Goal: Complete application form

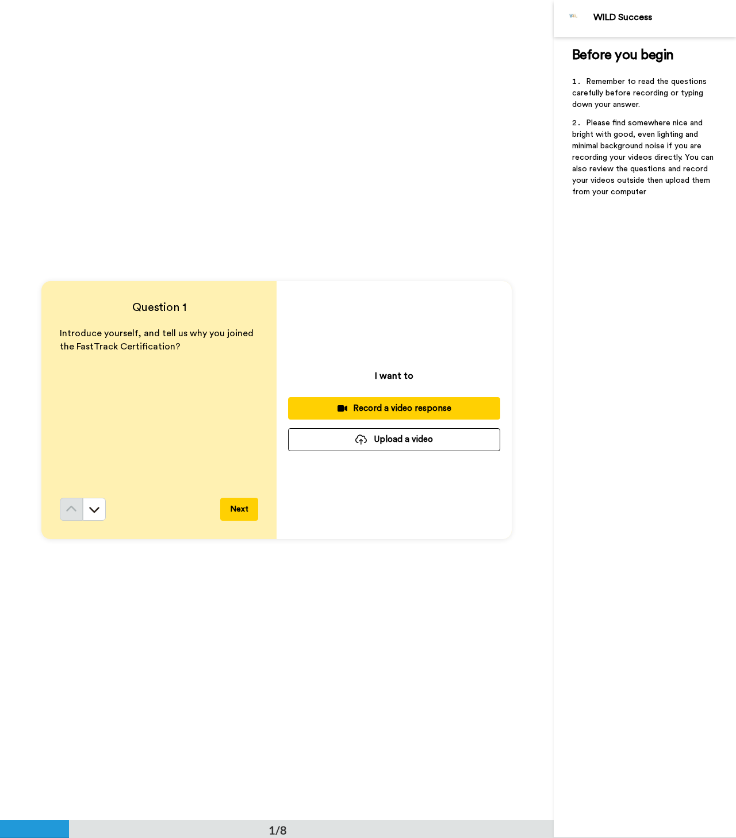
click at [384, 411] on div "Record a video response" at bounding box center [394, 408] width 194 height 12
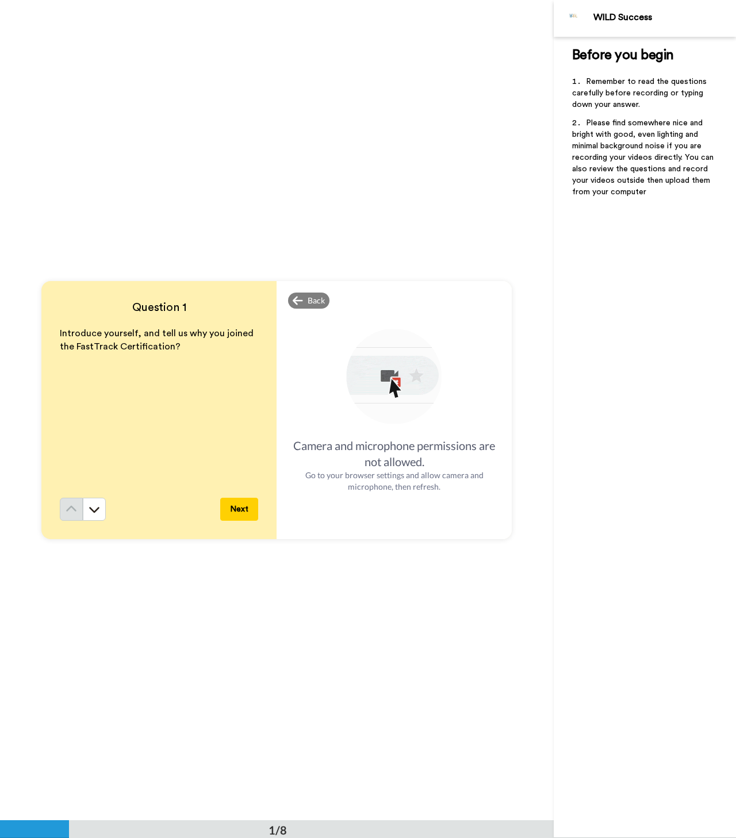
click at [398, 380] on img at bounding box center [394, 377] width 101 height 101
click at [237, 510] on button "Next" at bounding box center [239, 509] width 38 height 23
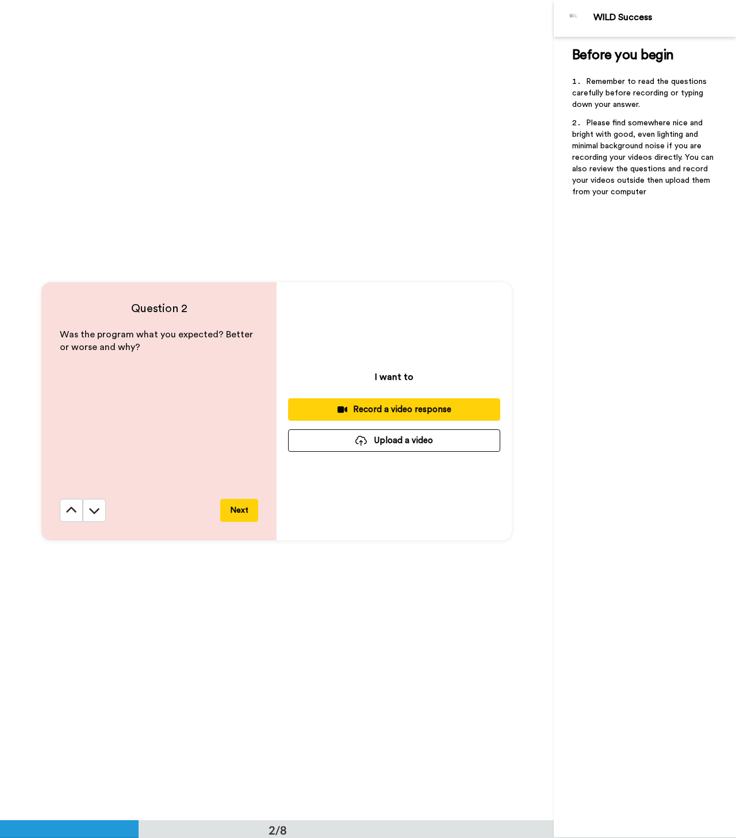
scroll to position [820, 0]
click at [71, 512] on icon at bounding box center [71, 508] width 11 height 11
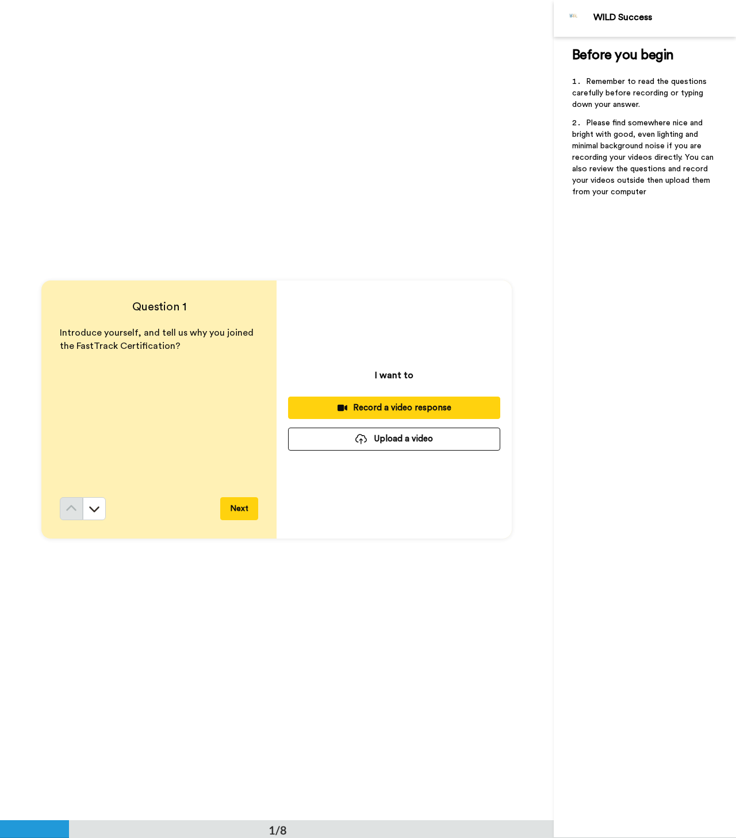
scroll to position [0, 0]
click at [402, 410] on div "Record a video response" at bounding box center [394, 408] width 194 height 12
click at [405, 411] on div "Record a video response" at bounding box center [394, 408] width 194 height 12
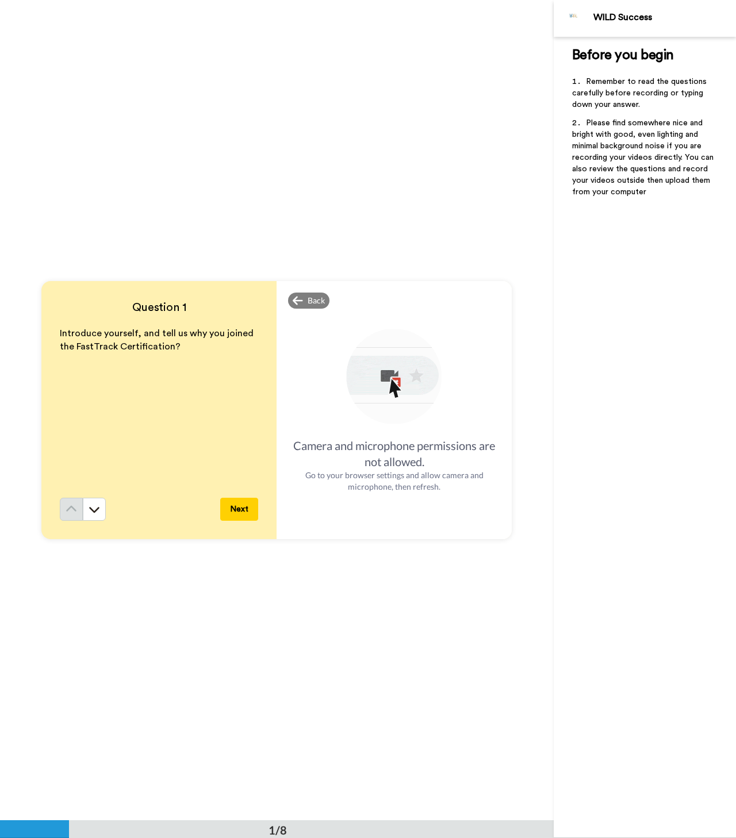
click at [234, 509] on button "Next" at bounding box center [239, 509] width 38 height 23
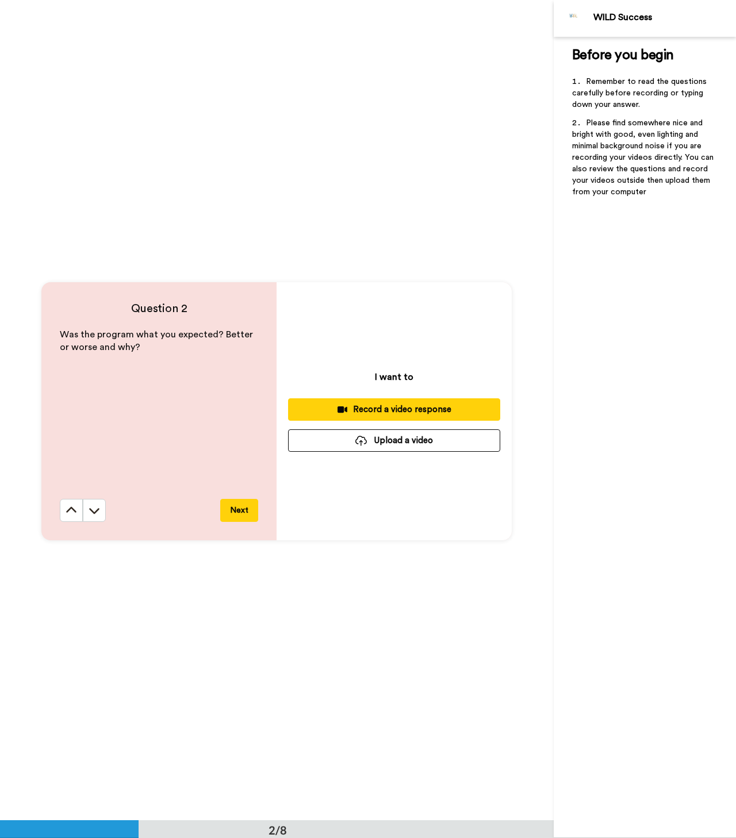
scroll to position [820, 0]
click at [234, 502] on button "Next" at bounding box center [239, 509] width 38 height 23
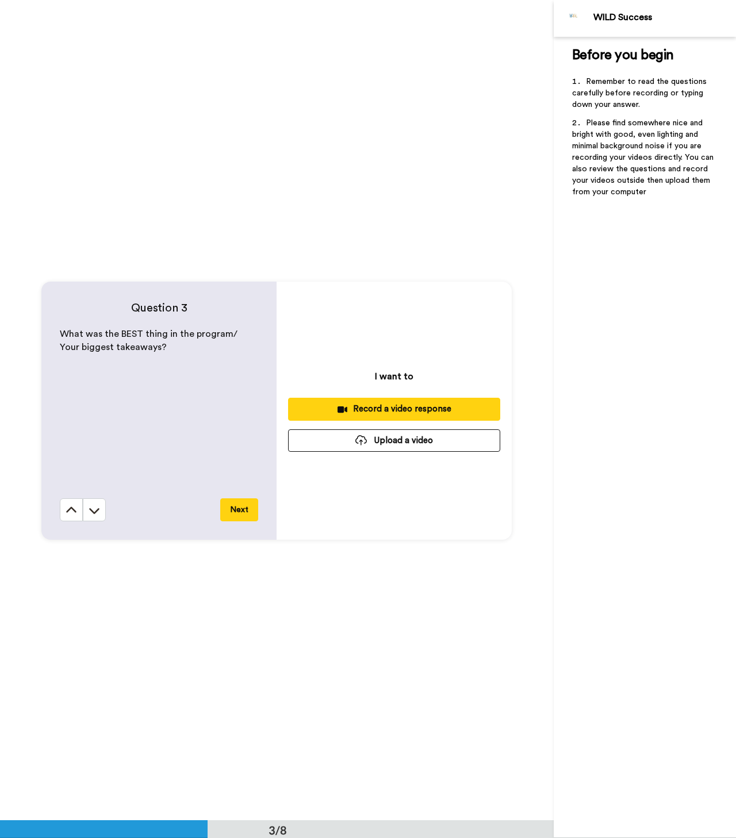
scroll to position [1640, 0]
click at [239, 509] on button "Next" at bounding box center [239, 508] width 38 height 23
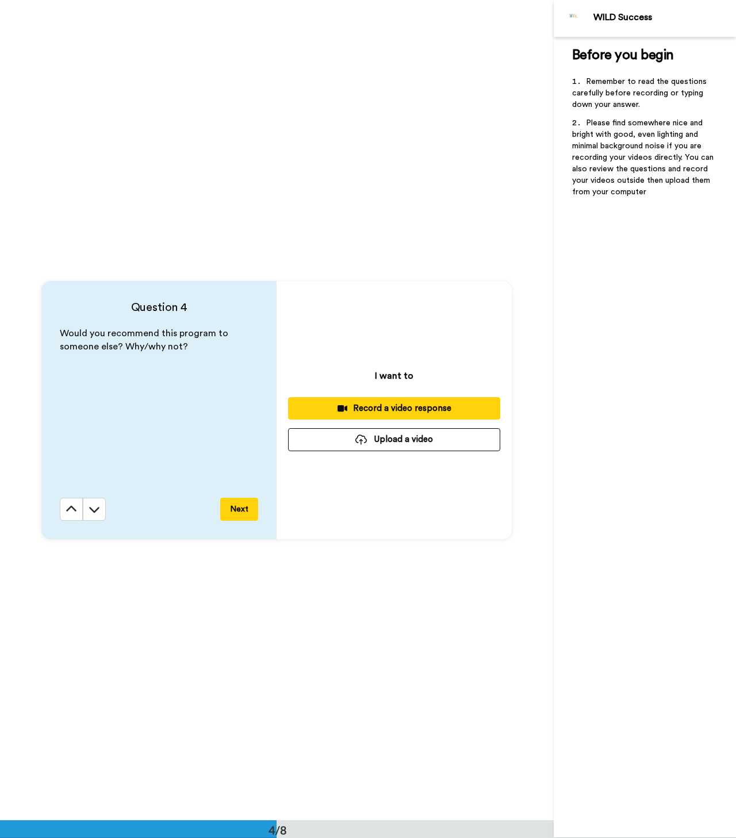
scroll to position [2460, 0]
click at [237, 511] on button "Next" at bounding box center [239, 508] width 38 height 23
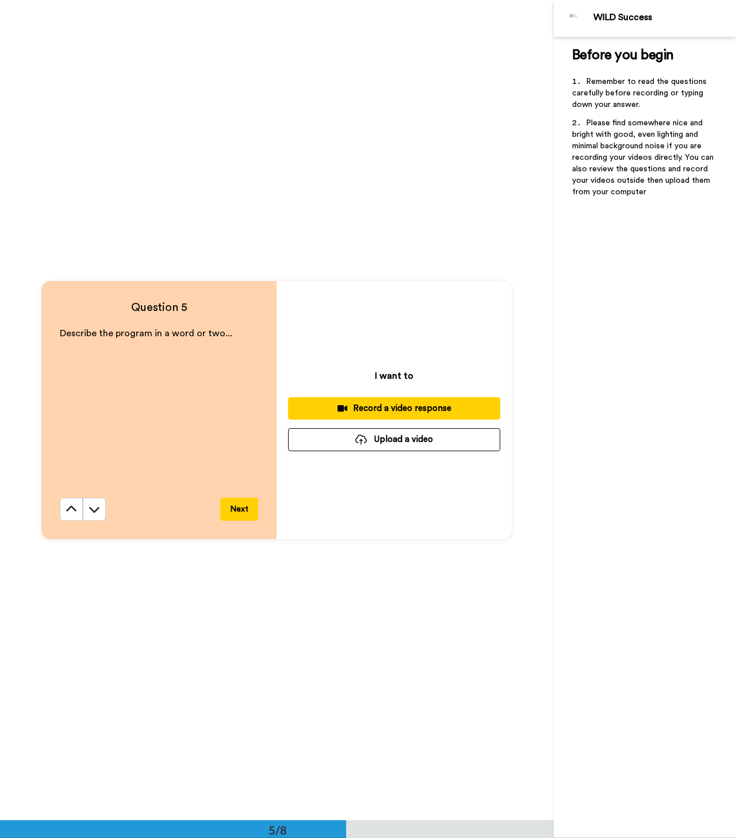
click at [237, 509] on button "Next" at bounding box center [239, 509] width 38 height 23
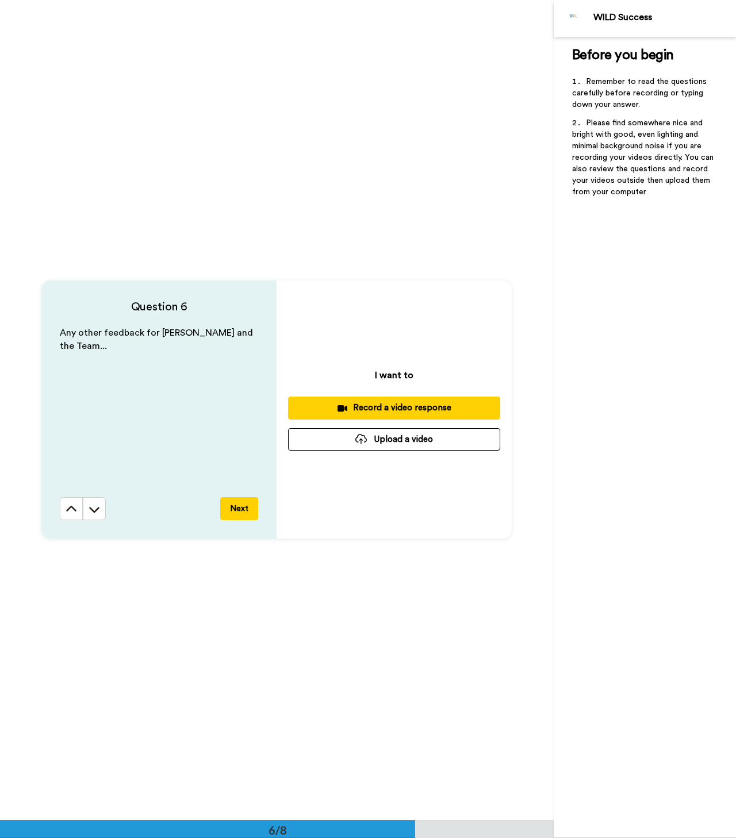
click at [236, 505] on button "Next" at bounding box center [239, 508] width 38 height 23
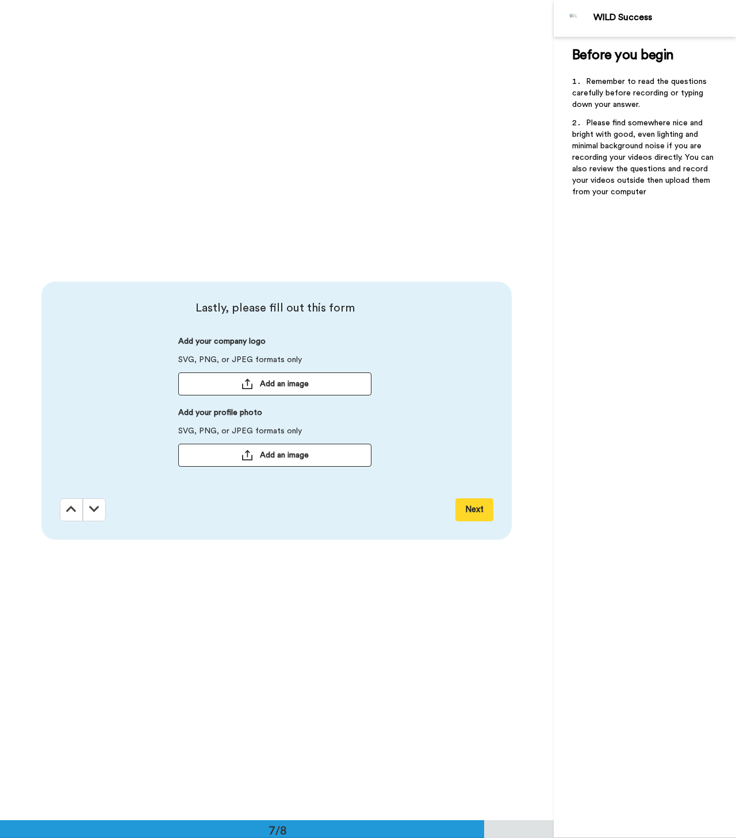
scroll to position [4920, 0]
click at [71, 507] on icon at bounding box center [71, 507] width 10 height 11
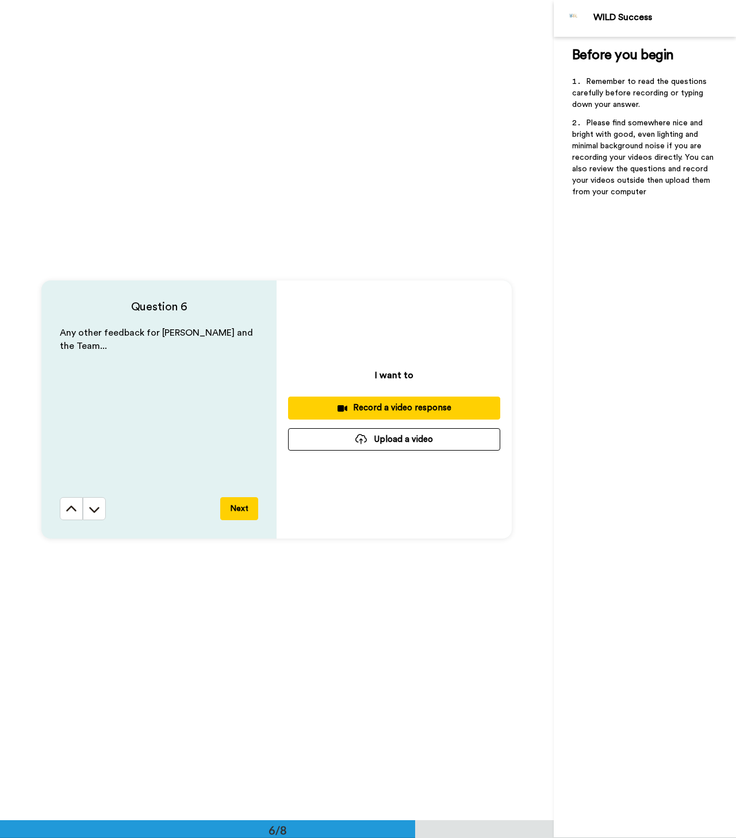
click at [71, 507] on icon at bounding box center [71, 508] width 11 height 11
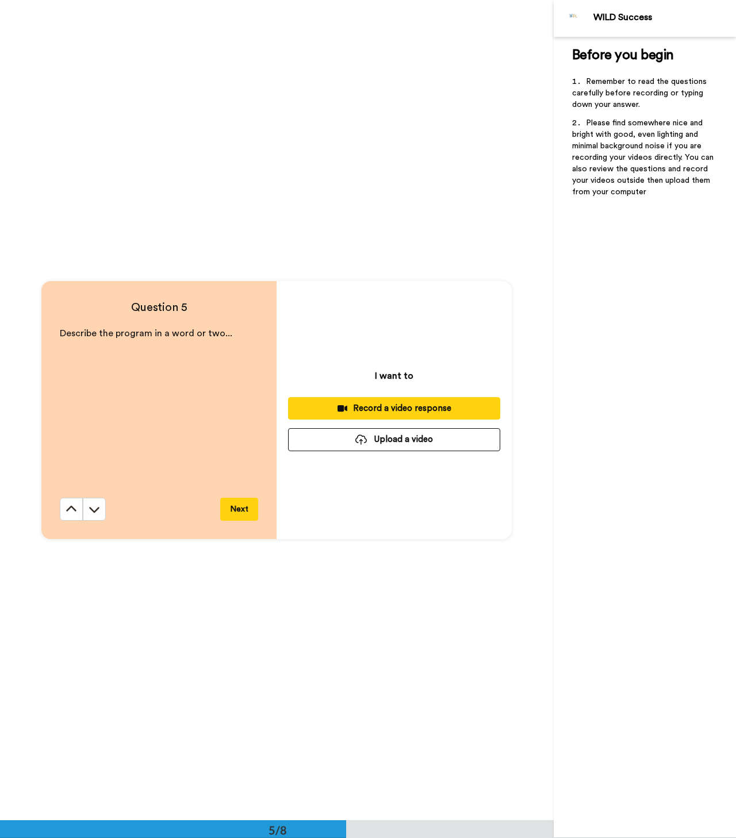
click at [71, 507] on icon at bounding box center [71, 508] width 11 height 11
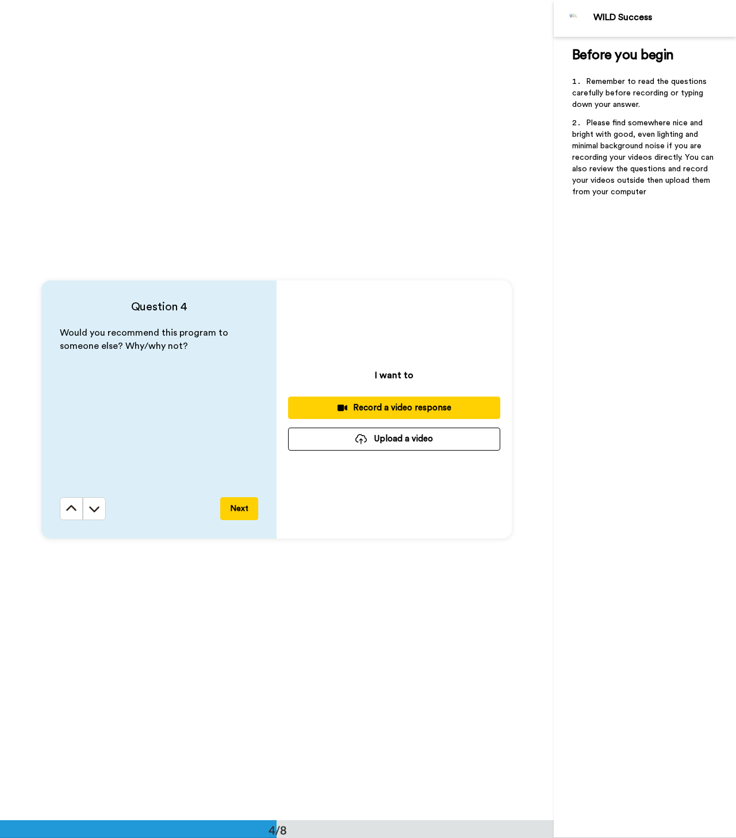
click at [71, 507] on icon at bounding box center [71, 508] width 11 height 11
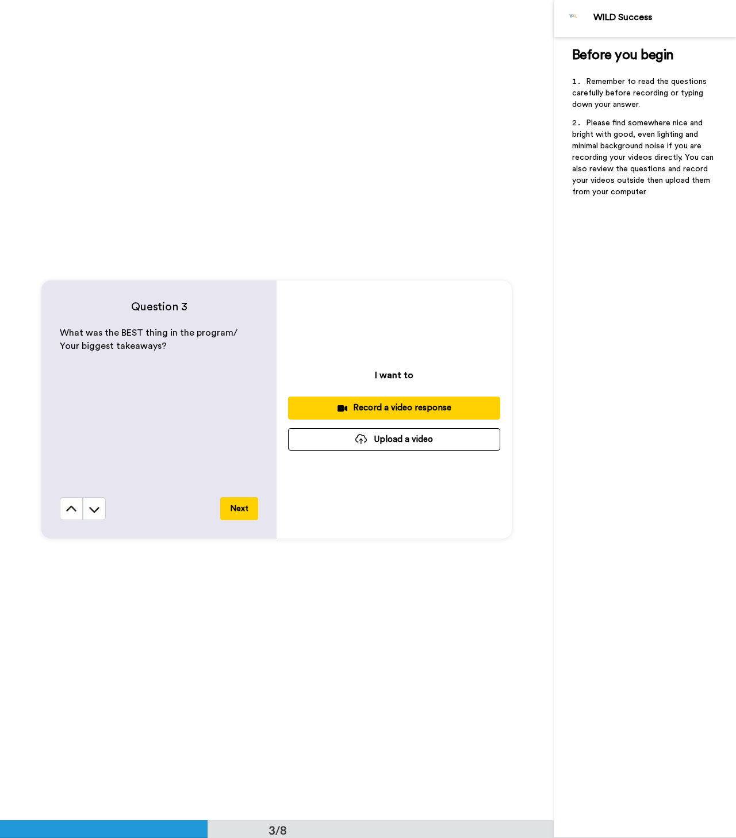
click at [71, 507] on icon at bounding box center [71, 508] width 11 height 11
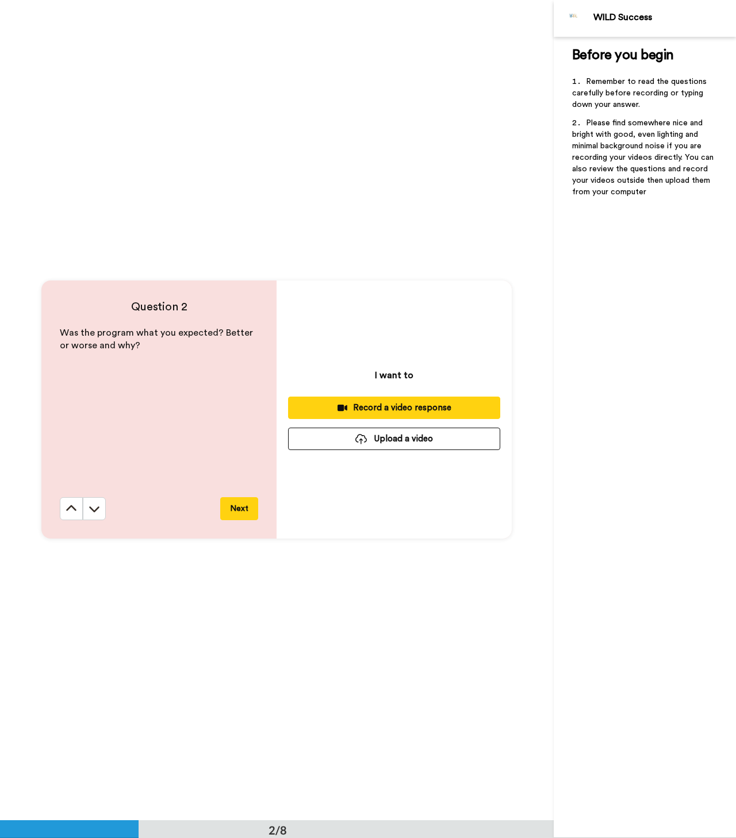
scroll to position [820, 0]
click at [71, 507] on icon at bounding box center [71, 508] width 11 height 11
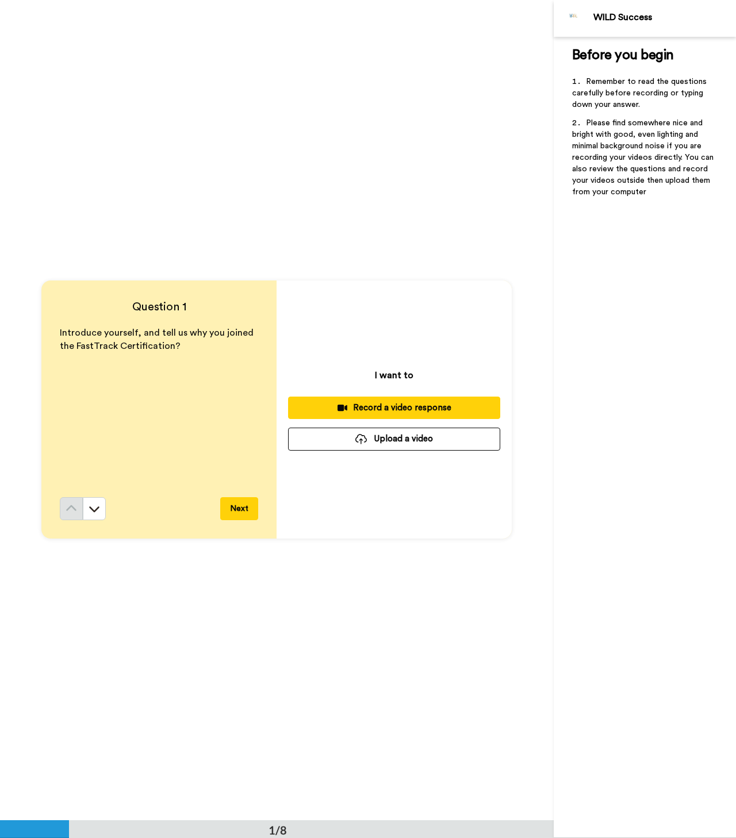
scroll to position [0, 0]
click at [91, 510] on icon at bounding box center [95, 510] width 10 height 6
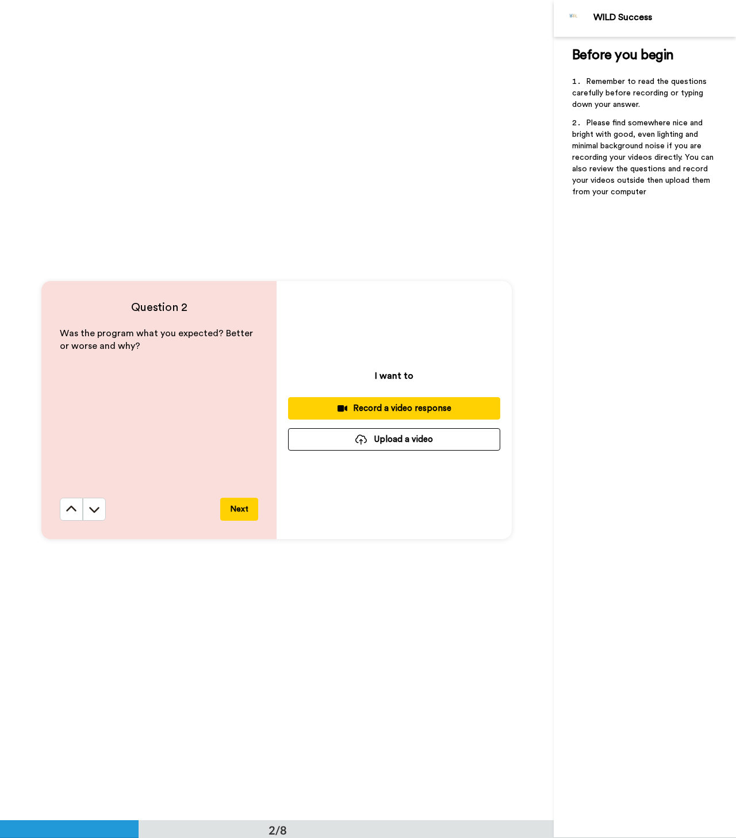
drag, startPoint x: 75, startPoint y: 511, endPoint x: 67, endPoint y: 512, distance: 7.5
click at [75, 511] on icon at bounding box center [71, 508] width 11 height 11
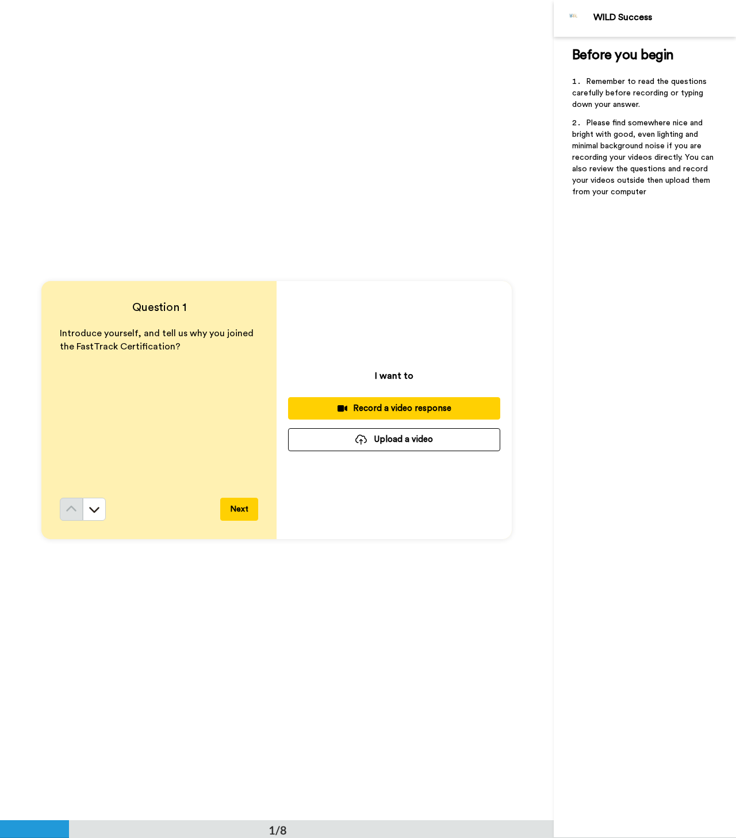
click at [390, 440] on button "Upload a video" at bounding box center [394, 439] width 212 height 22
click at [400, 441] on button "Upload a video" at bounding box center [394, 439] width 212 height 22
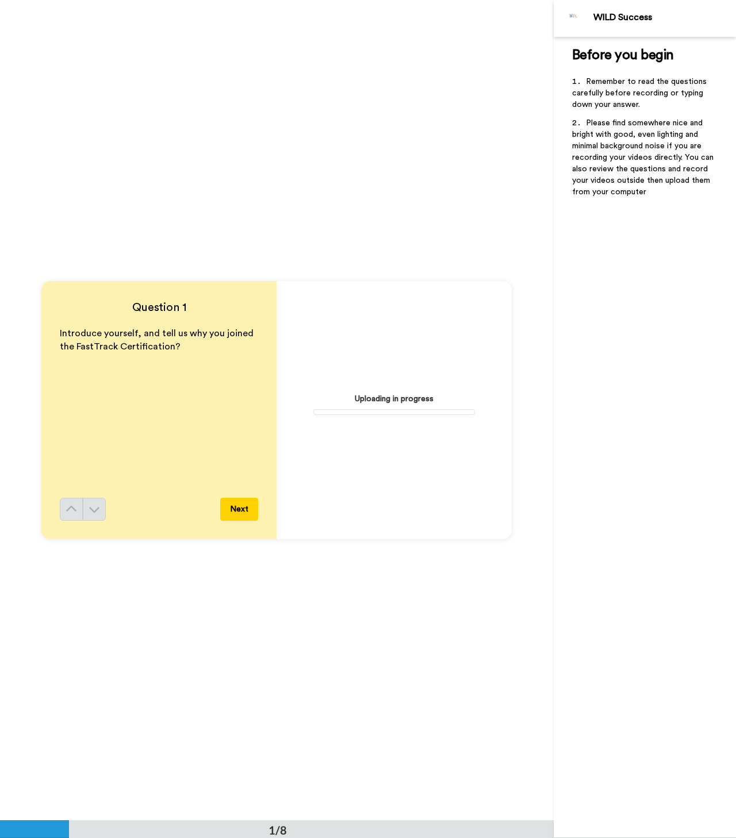
click at [541, 442] on div "Question 1 Introduce yourself, and tell us why you joined the FastTrack Certifi…" at bounding box center [276, 410] width 553 height 820
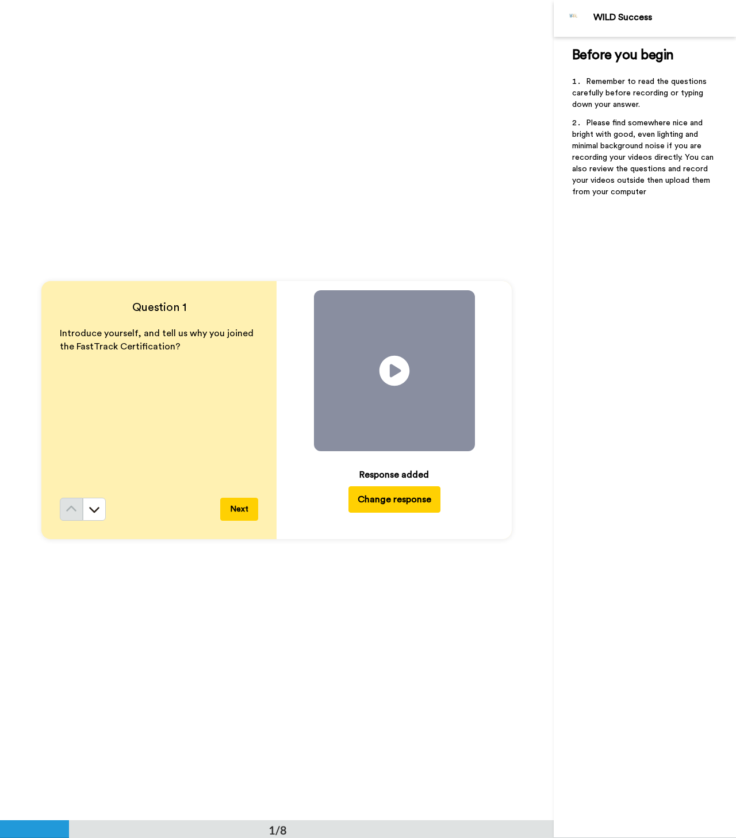
click at [390, 371] on icon "Play/Pause" at bounding box center [394, 371] width 30 height 55
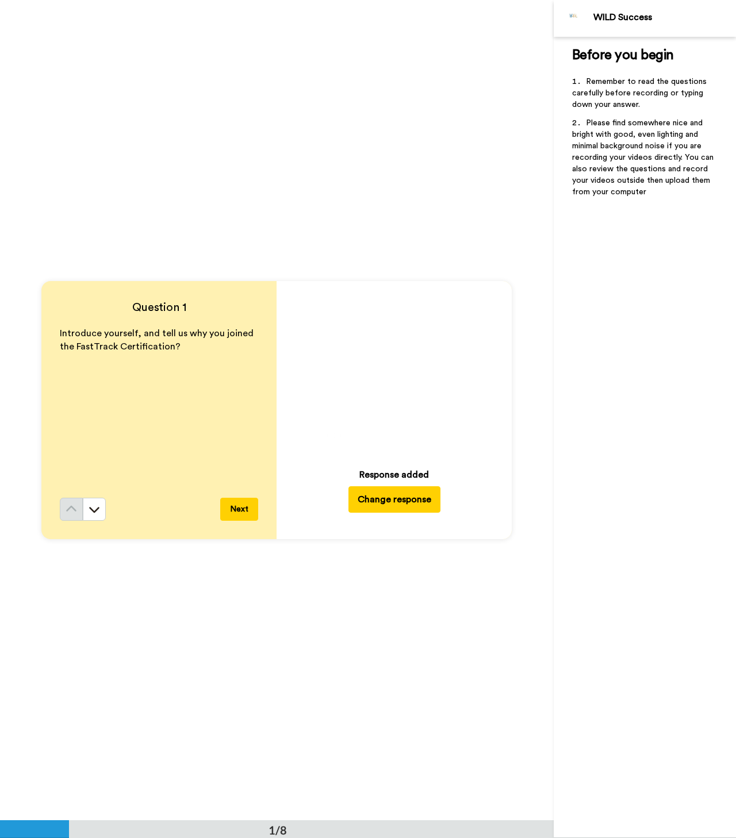
click at [240, 507] on button "Next" at bounding box center [239, 509] width 38 height 23
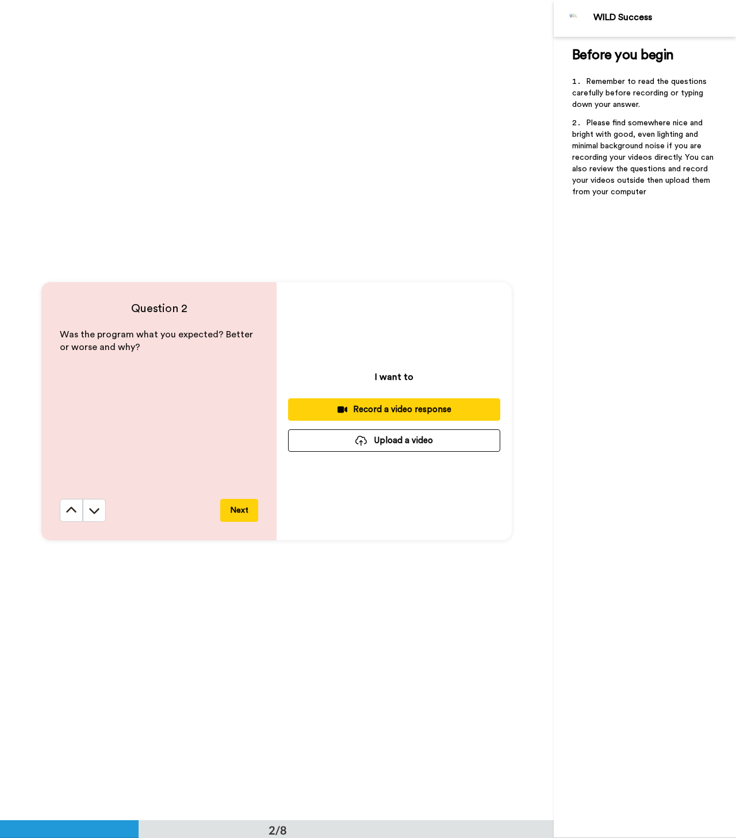
scroll to position [820, 0]
click at [244, 506] on button "Next" at bounding box center [239, 509] width 38 height 23
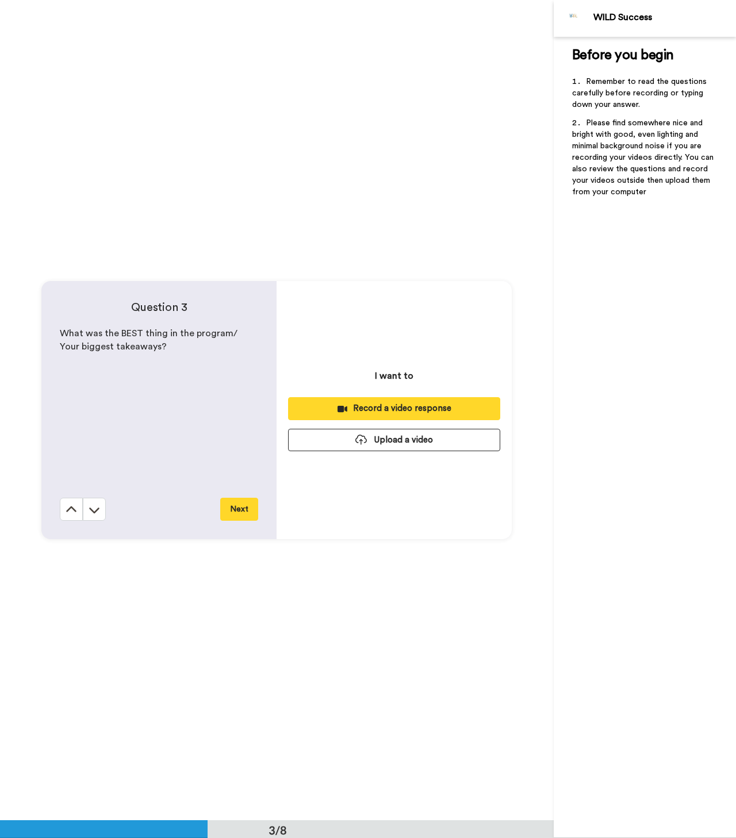
scroll to position [1640, 0]
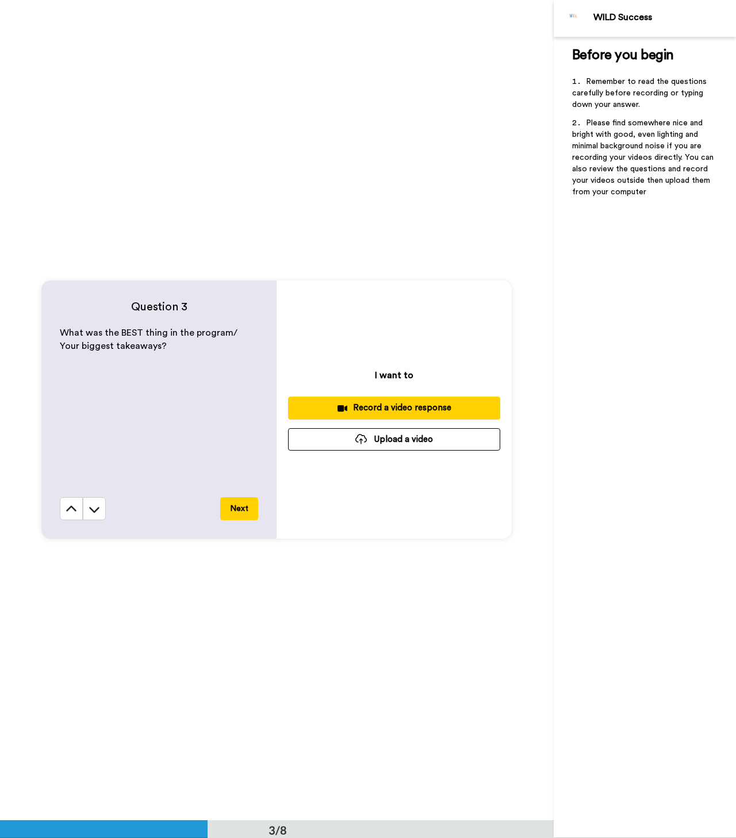
click at [433, 439] on button "Upload a video" at bounding box center [394, 439] width 212 height 22
click at [403, 442] on button "Upload a video" at bounding box center [394, 439] width 212 height 22
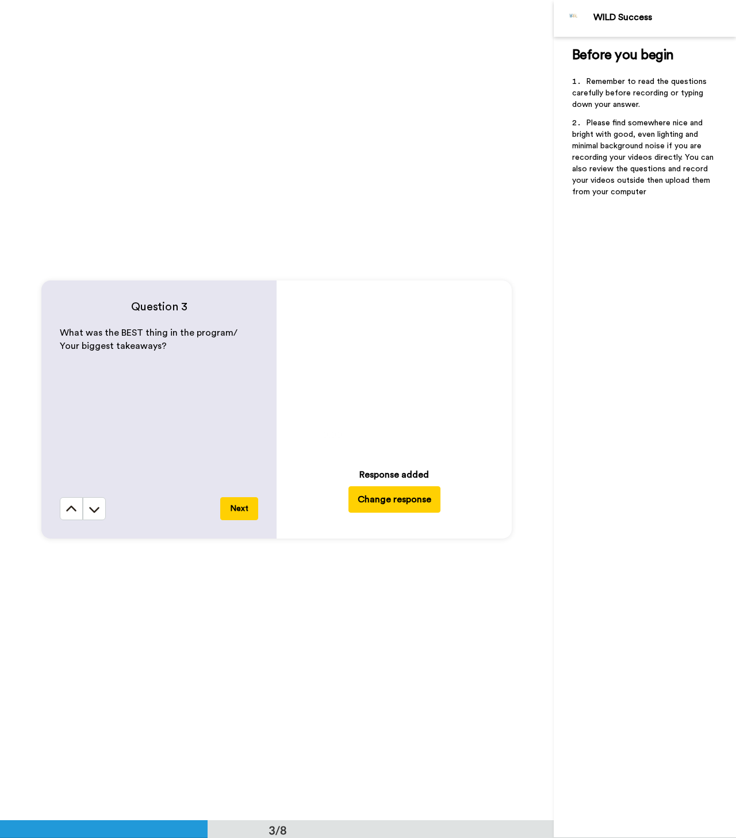
click at [393, 370] on icon "Play/Pause" at bounding box center [394, 370] width 30 height 55
click at [242, 505] on button "Next" at bounding box center [239, 508] width 38 height 23
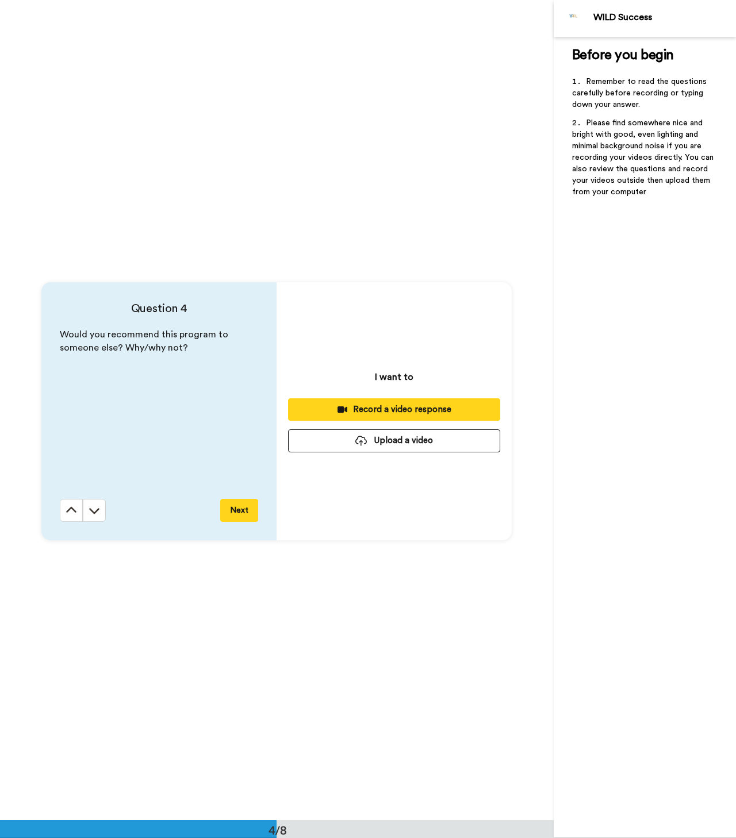
scroll to position [2460, 0]
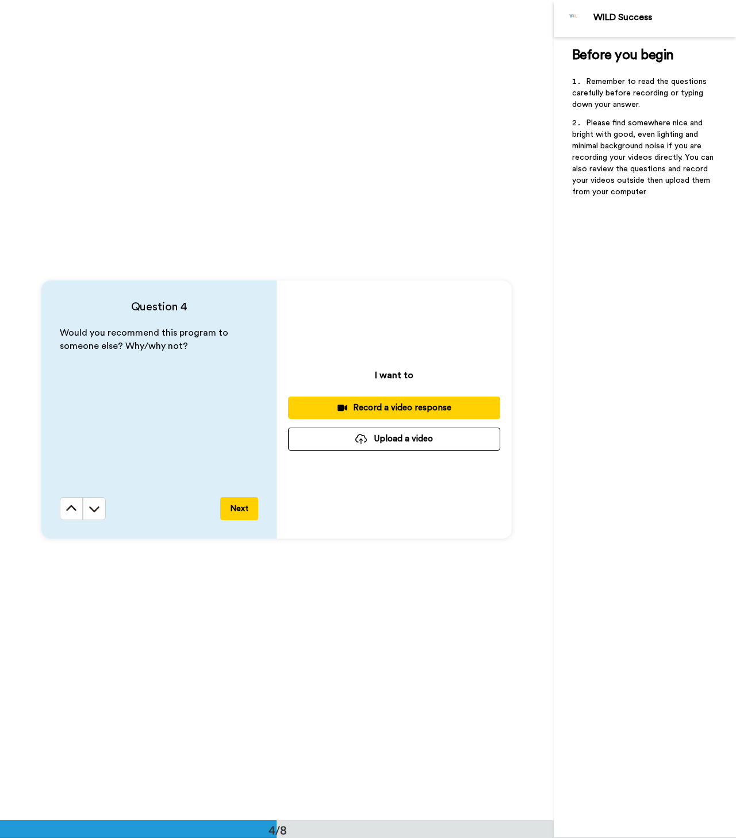
click at [239, 506] on button "Next" at bounding box center [239, 508] width 38 height 23
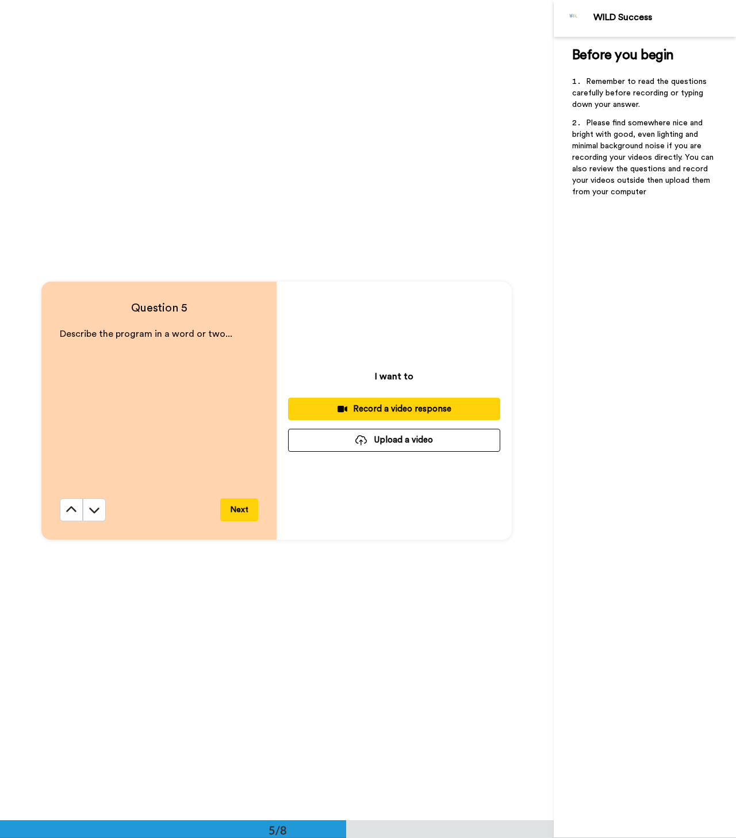
scroll to position [3280, 0]
click at [239, 509] on button "Next" at bounding box center [239, 509] width 38 height 23
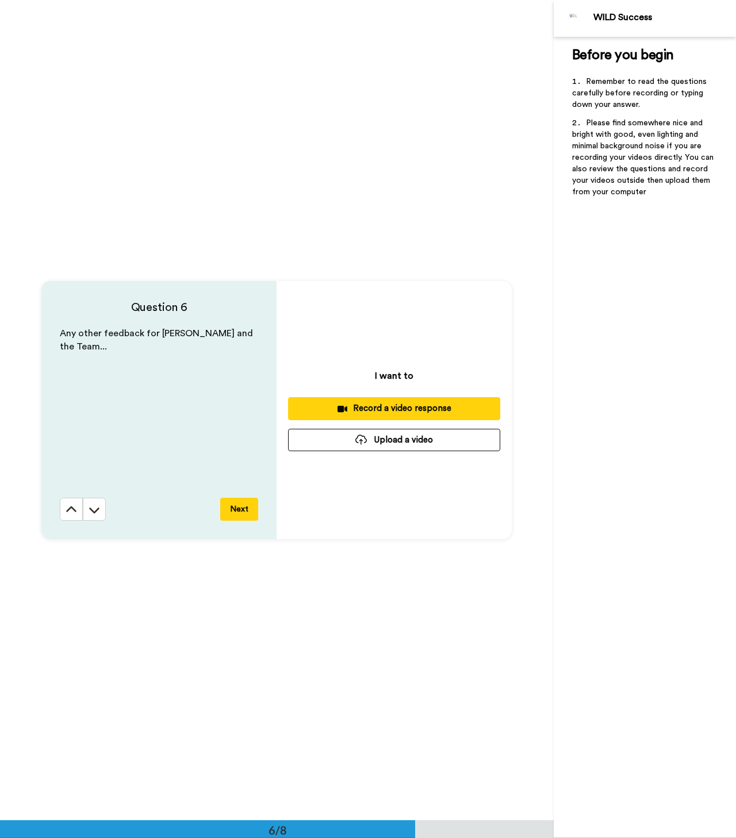
scroll to position [4100, 0]
click at [239, 509] on button "Next" at bounding box center [239, 508] width 38 height 23
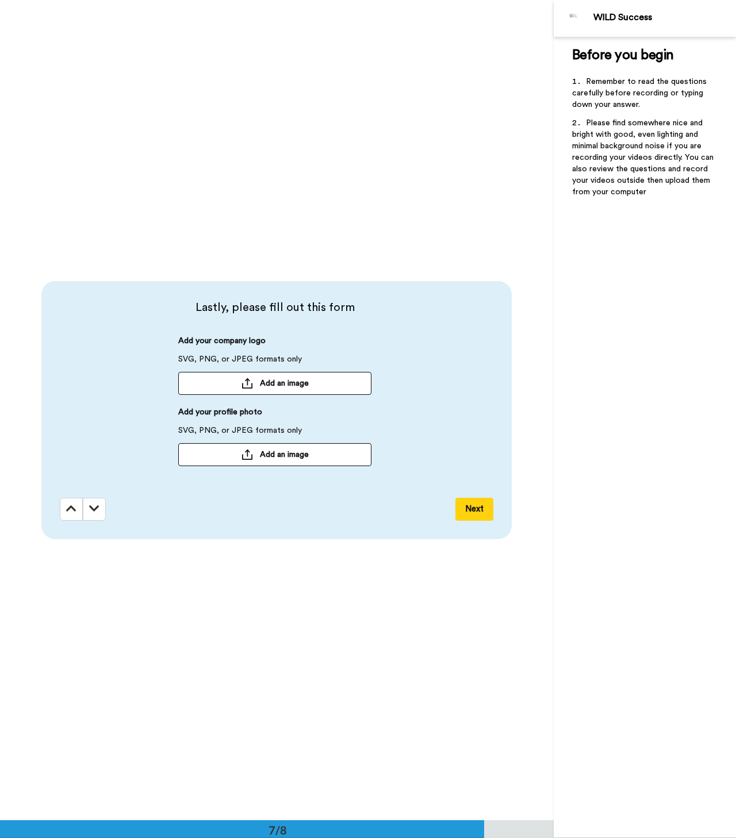
scroll to position [4920, 0]
click at [283, 455] on span "Add an image" at bounding box center [284, 453] width 49 height 11
click at [468, 508] on button "Next" at bounding box center [474, 508] width 38 height 23
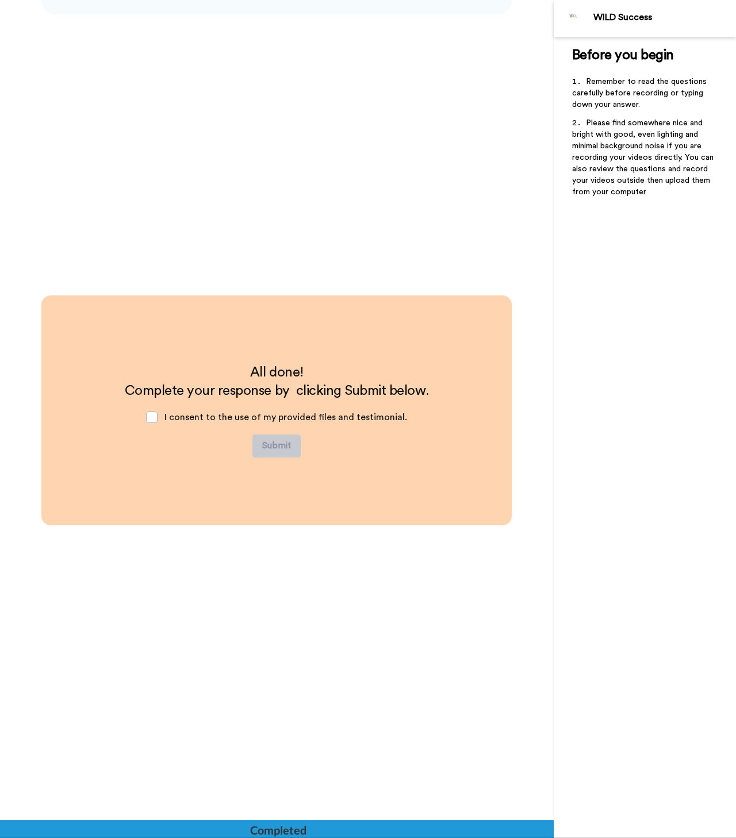
scroll to position [5445, 0]
click at [155, 417] on icon "Speechify Inline player Play button" at bounding box center [155, 416] width 4 height 4
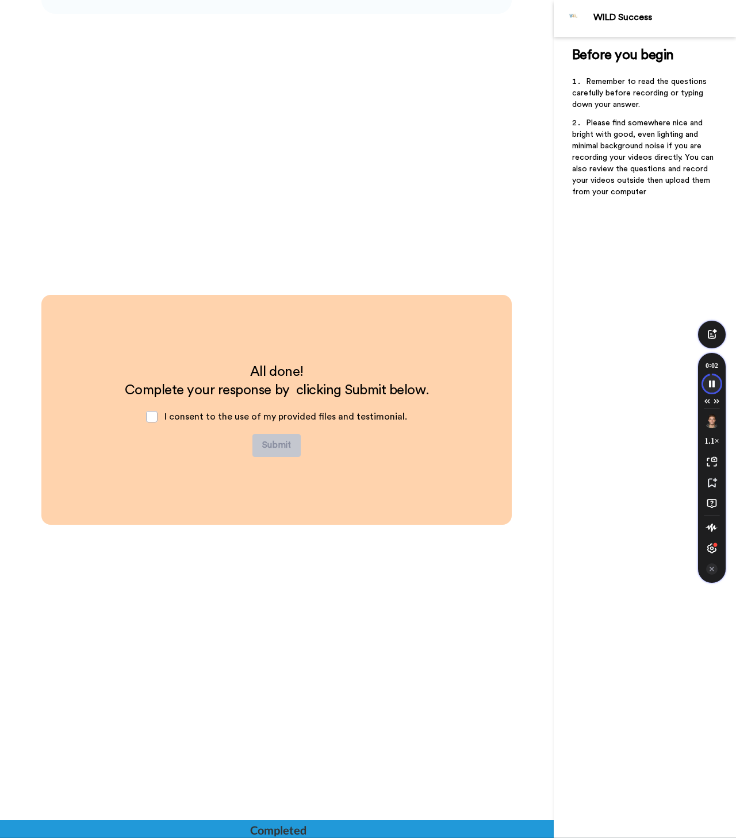
click at [711, 385] on icon "Speechify pause button" at bounding box center [711, 383] width 19 height 19
click at [205, 418] on span "I consent to the use of my provided files and testimonial." at bounding box center [285, 416] width 243 height 9
click at [161, 420] on button "Speechify Inline player play button" at bounding box center [155, 419] width 16 height 16
click at [200, 419] on span "I consent to the use of my provided files and testimonial." at bounding box center [285, 416] width 243 height 9
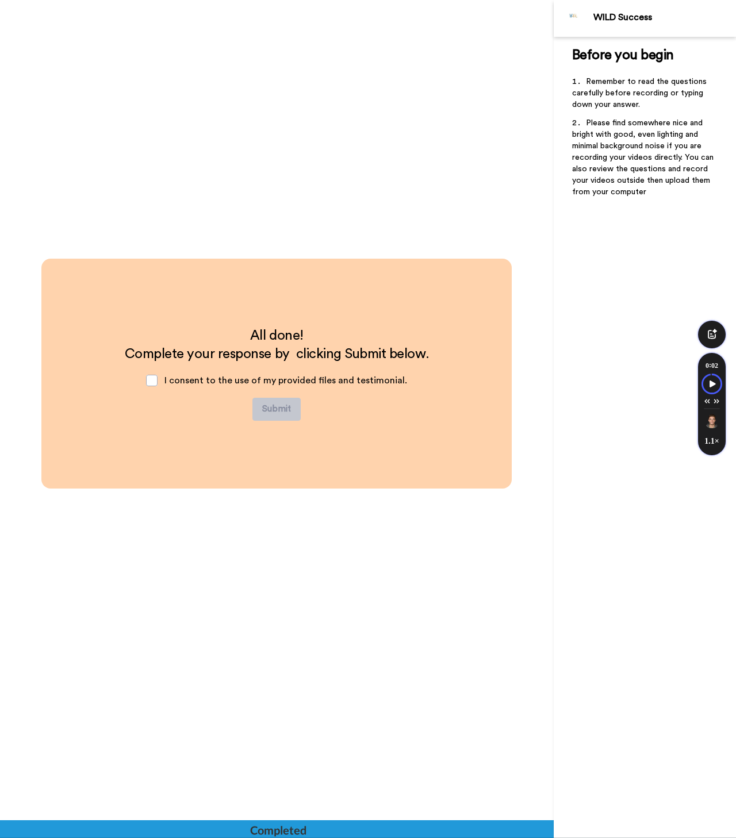
scroll to position [5486, 0]
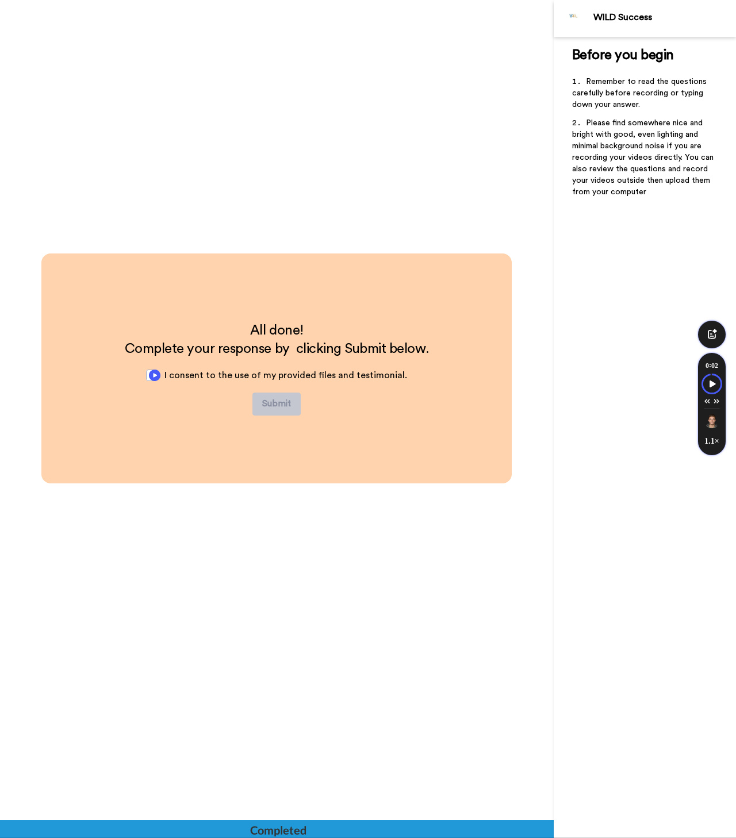
click at [160, 379] on button "Speechify Inline player play button" at bounding box center [155, 378] width 16 height 16
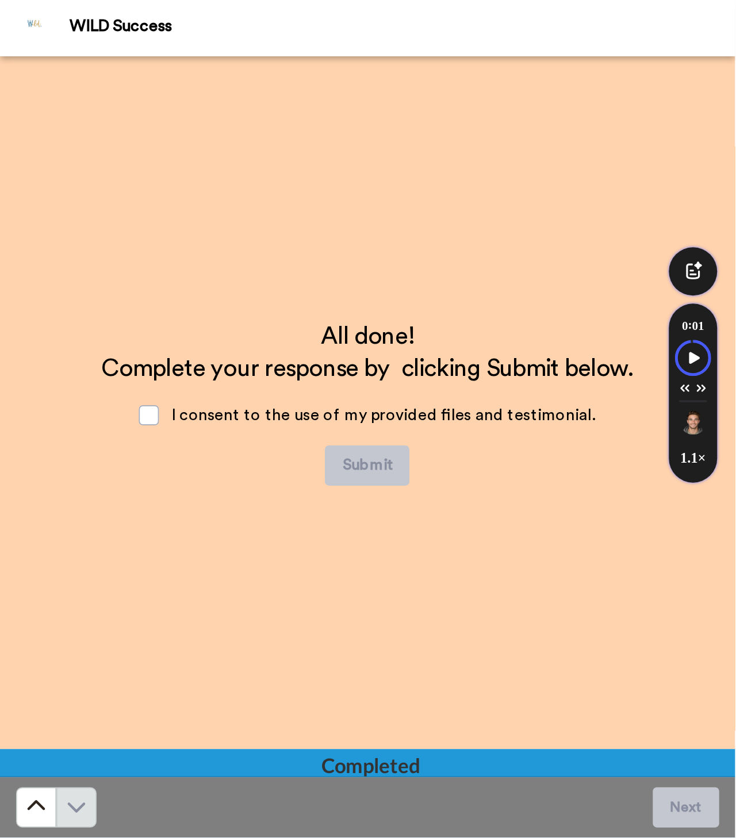
scroll to position [2354, 0]
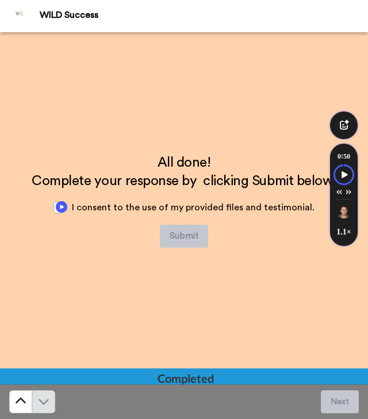
click at [69, 211] on button "Speechify Inline player play button" at bounding box center [61, 209] width 16 height 16
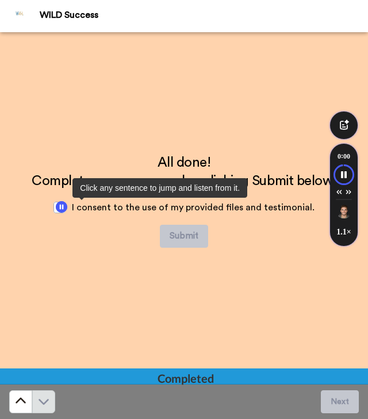
click at [89, 205] on span "I consent to the use of my provided files and testimonial." at bounding box center [193, 207] width 243 height 9
click at [82, 207] on span "I consent to the use of my provided files and testimonial." at bounding box center [193, 207] width 243 height 9
click at [73, 207] on div "I consent to the use of my provided files and testimonial." at bounding box center [183, 207] width 279 height 34
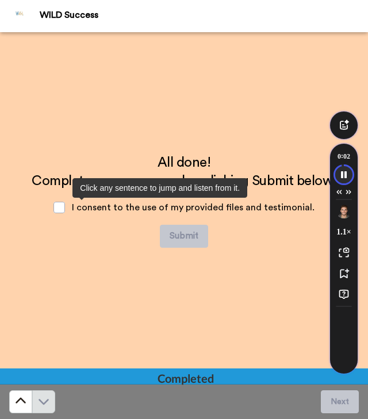
click at [345, 175] on icon "Speechify pause button" at bounding box center [343, 174] width 19 height 19
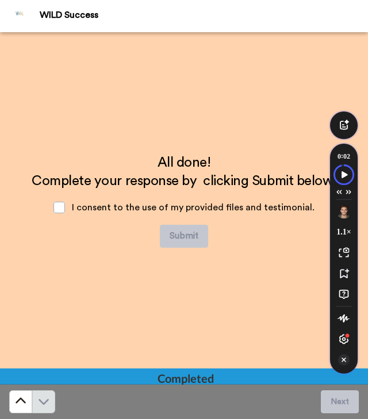
click at [345, 358] on icon "Turn Off Speechify button" at bounding box center [343, 359] width 11 height 11
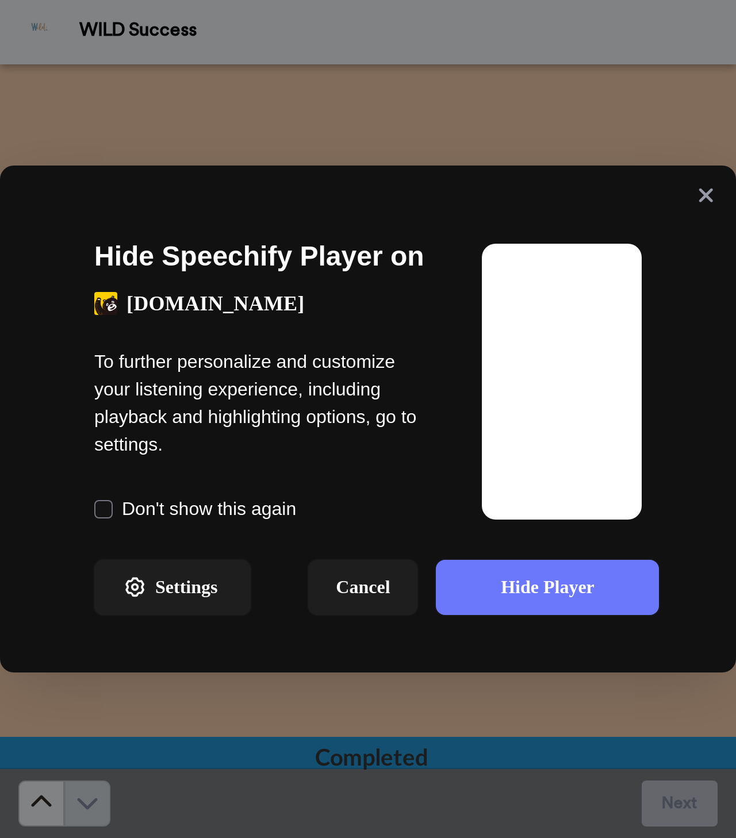
scroll to position [2796, 0]
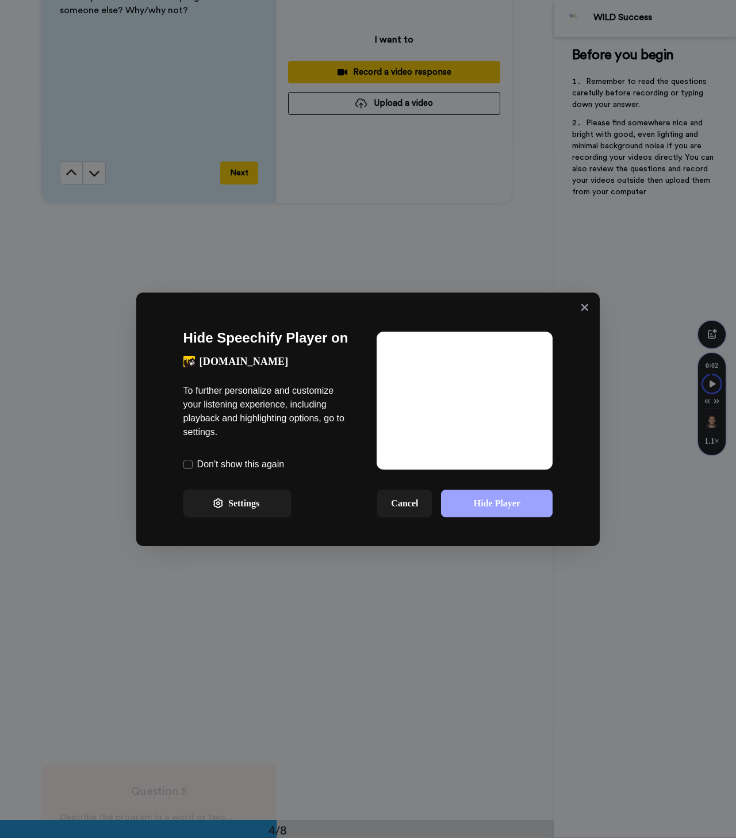
click at [503, 506] on button "Hide Player" at bounding box center [496, 504] width 111 height 28
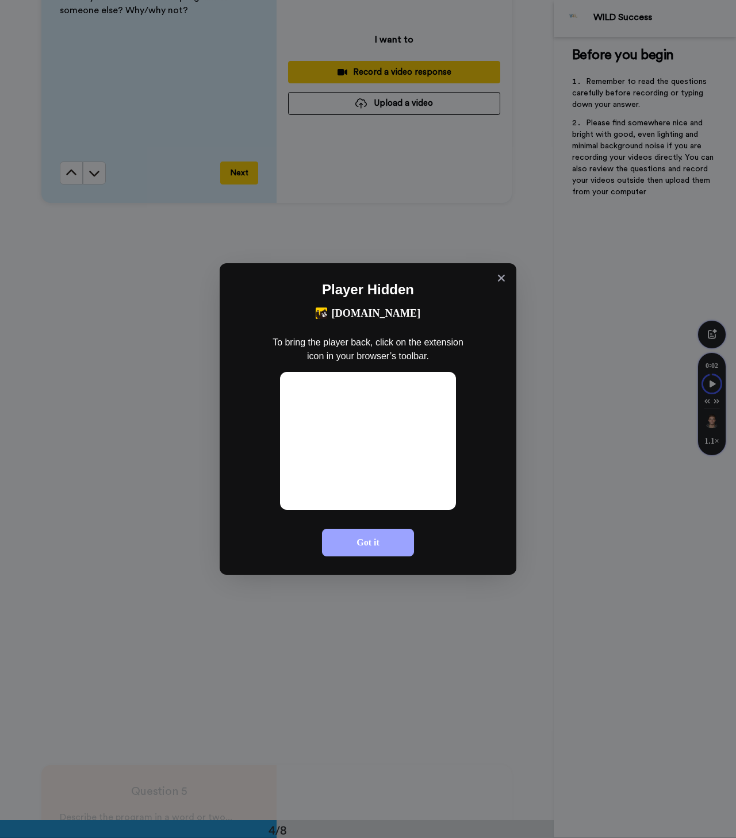
click at [392, 547] on button "Got it" at bounding box center [368, 543] width 92 height 28
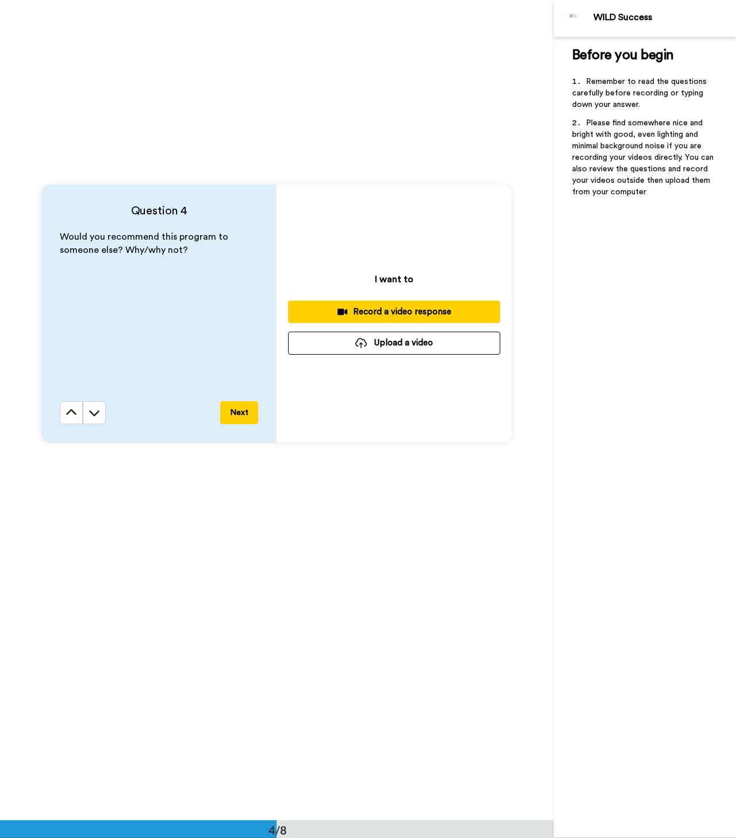
scroll to position [2552, 0]
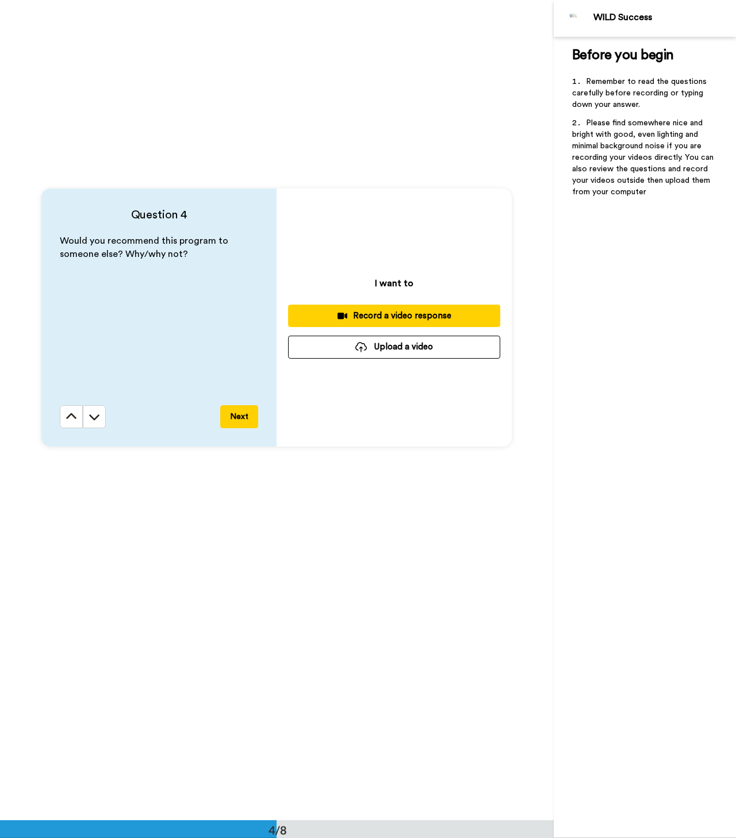
click at [249, 417] on button "Next" at bounding box center [239, 416] width 38 height 23
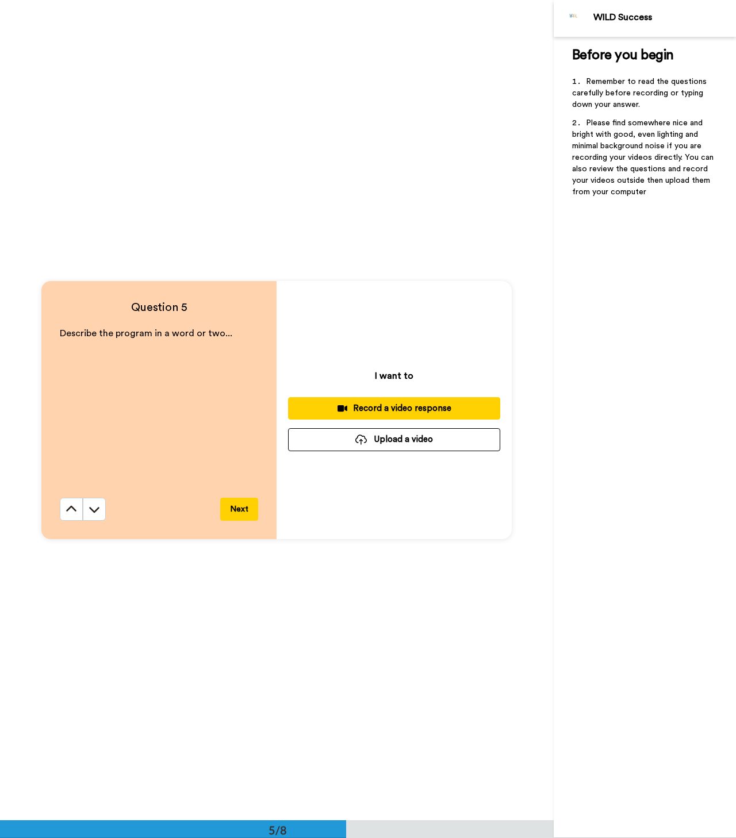
click at [234, 502] on button "Next" at bounding box center [239, 509] width 38 height 23
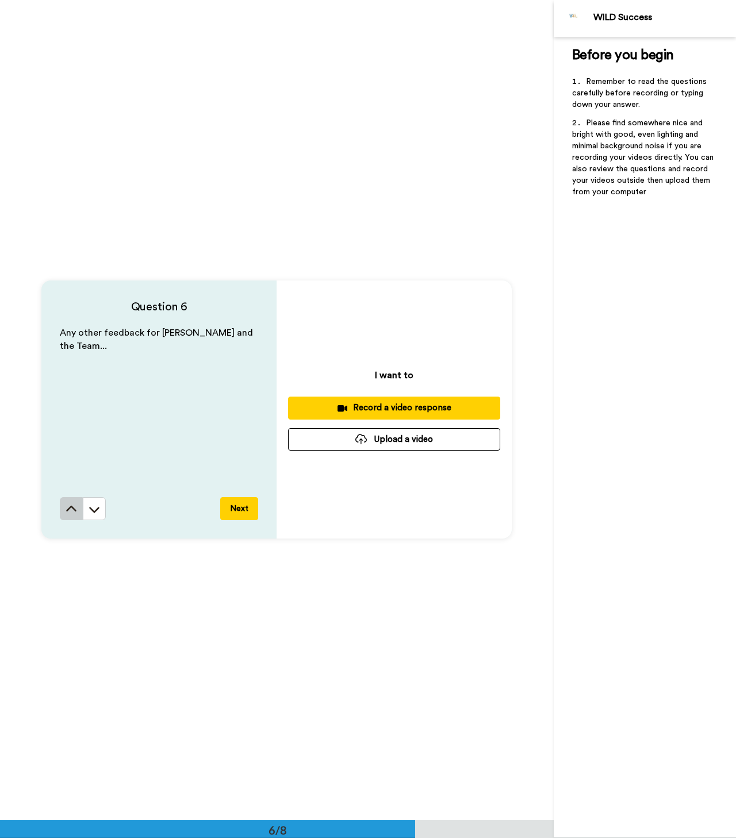
click at [74, 511] on icon at bounding box center [71, 508] width 11 height 11
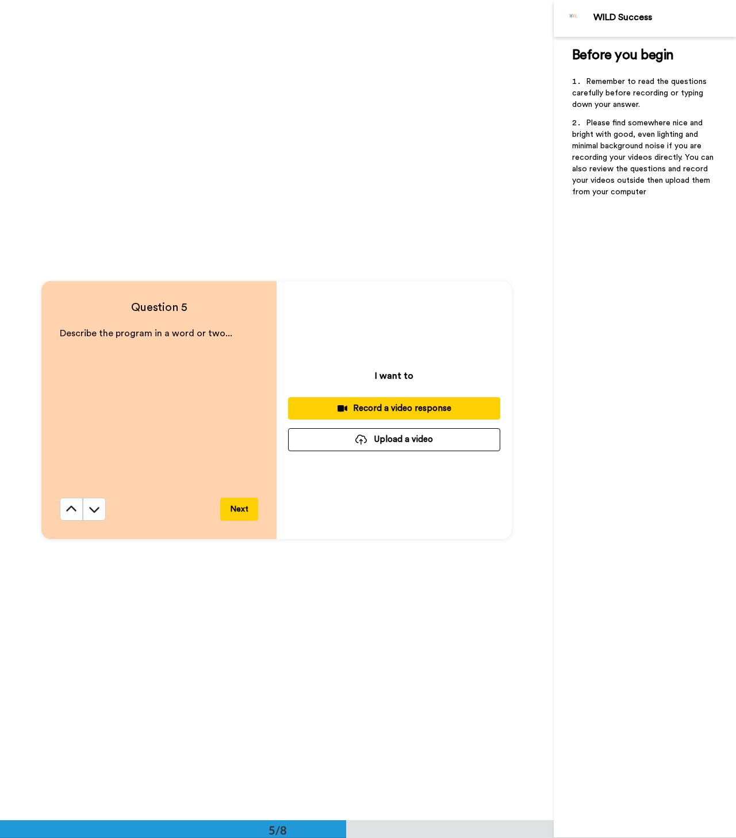
click at [74, 511] on icon at bounding box center [71, 508] width 11 height 11
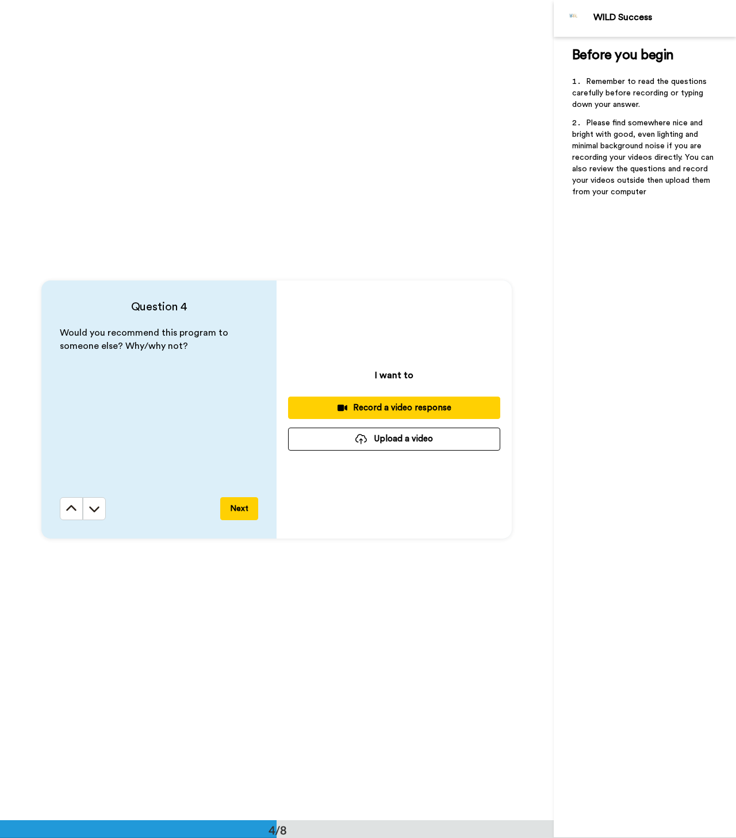
click at [74, 511] on icon at bounding box center [71, 508] width 11 height 11
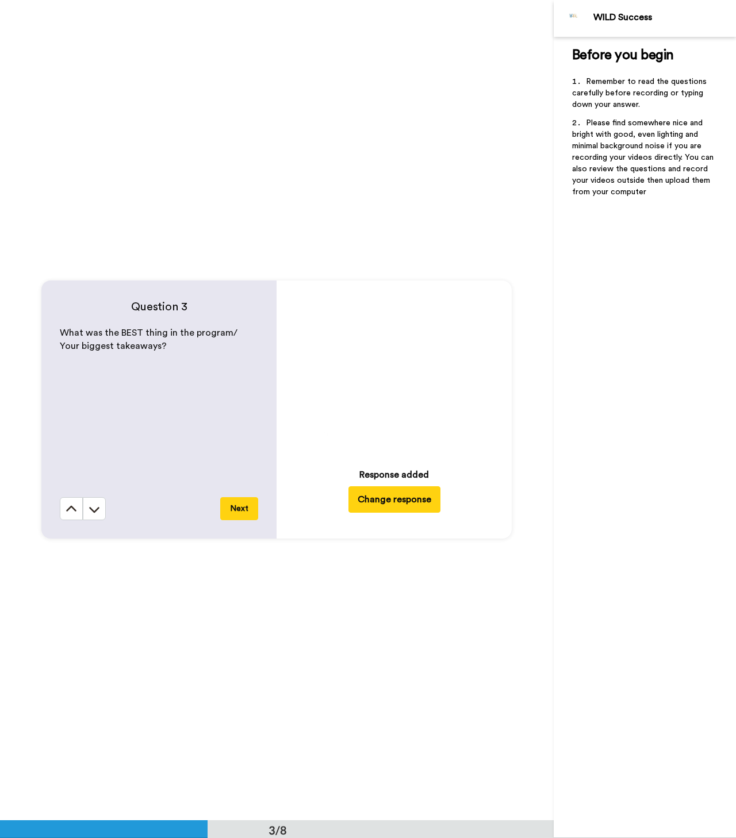
scroll to position [1640, 0]
click at [74, 511] on icon at bounding box center [71, 508] width 11 height 11
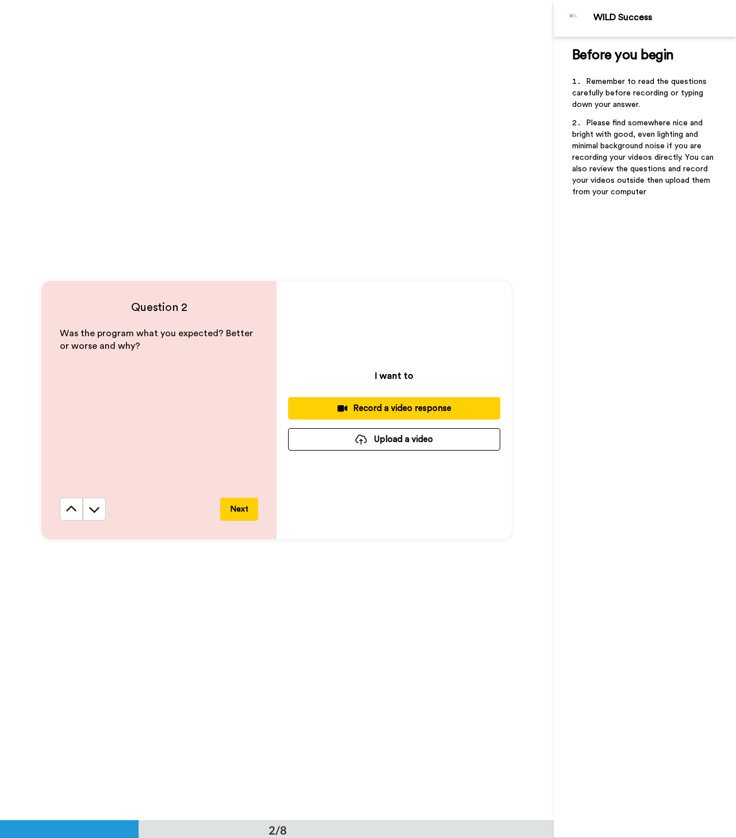
click at [74, 511] on icon at bounding box center [71, 508] width 11 height 11
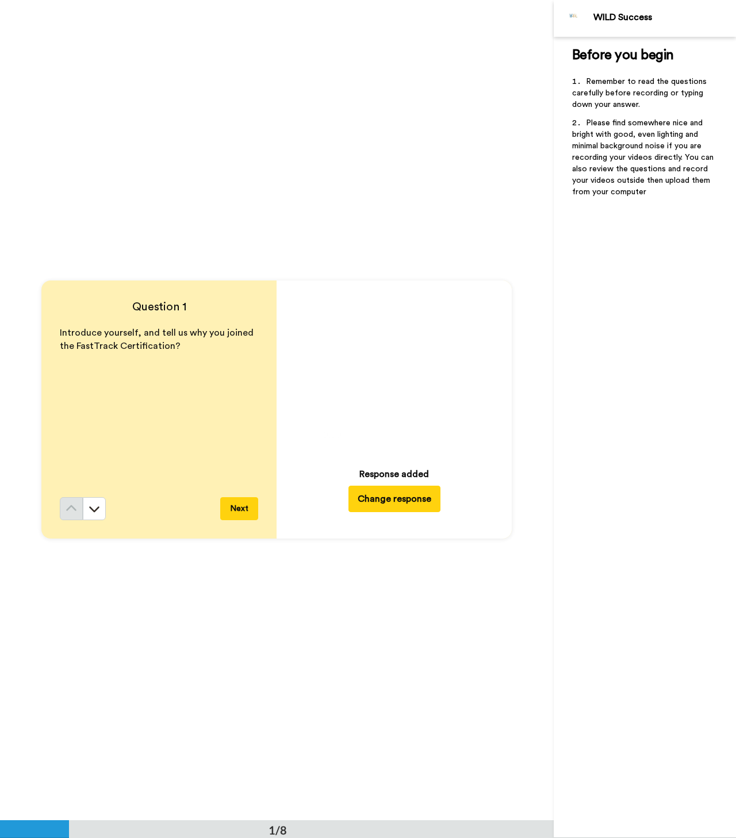
scroll to position [0, 0]
click at [91, 510] on icon at bounding box center [94, 508] width 11 height 11
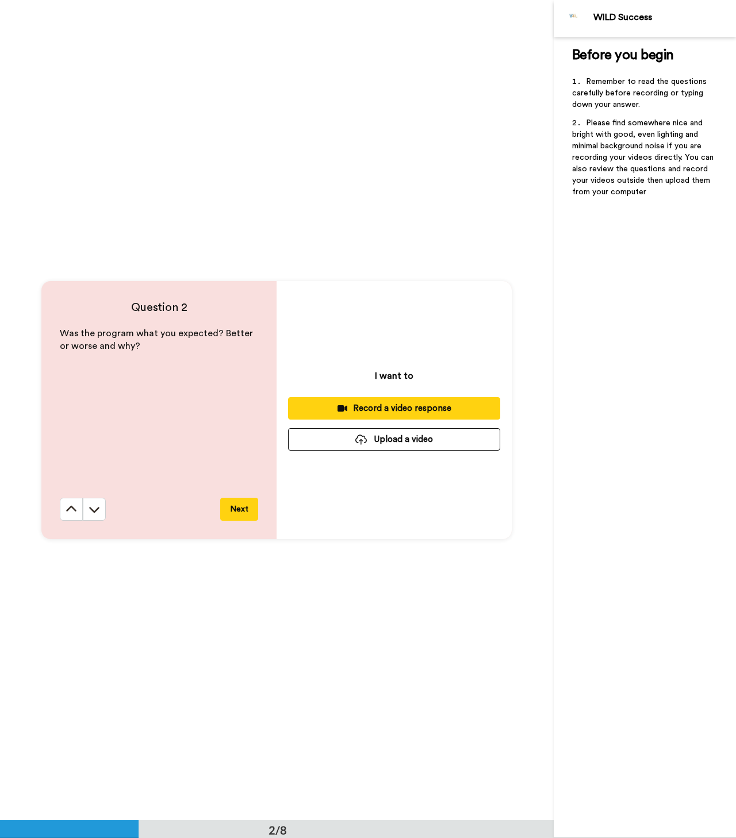
click at [91, 510] on icon at bounding box center [94, 508] width 11 height 11
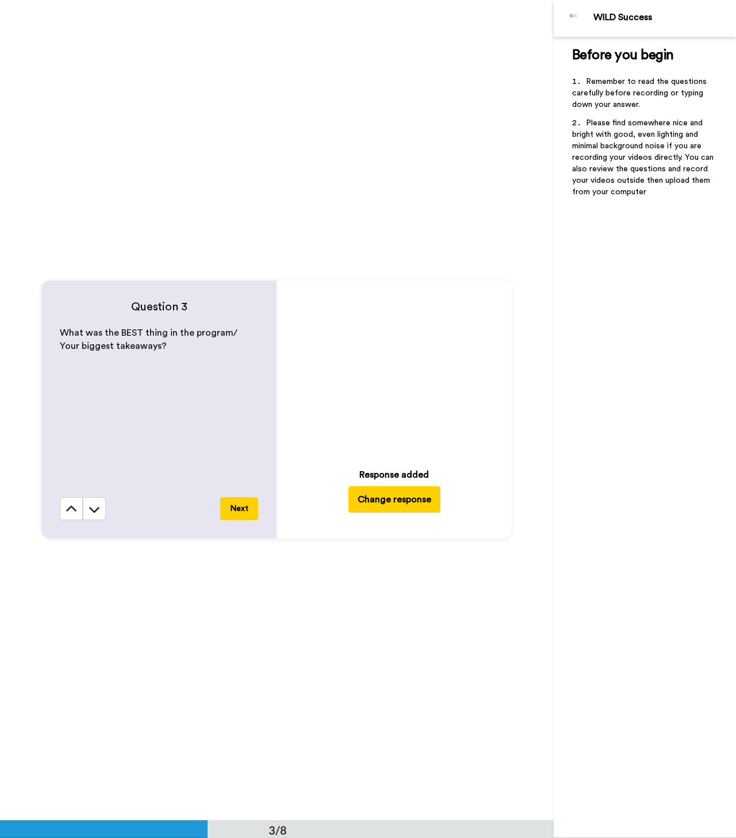
click at [91, 510] on icon at bounding box center [94, 508] width 11 height 11
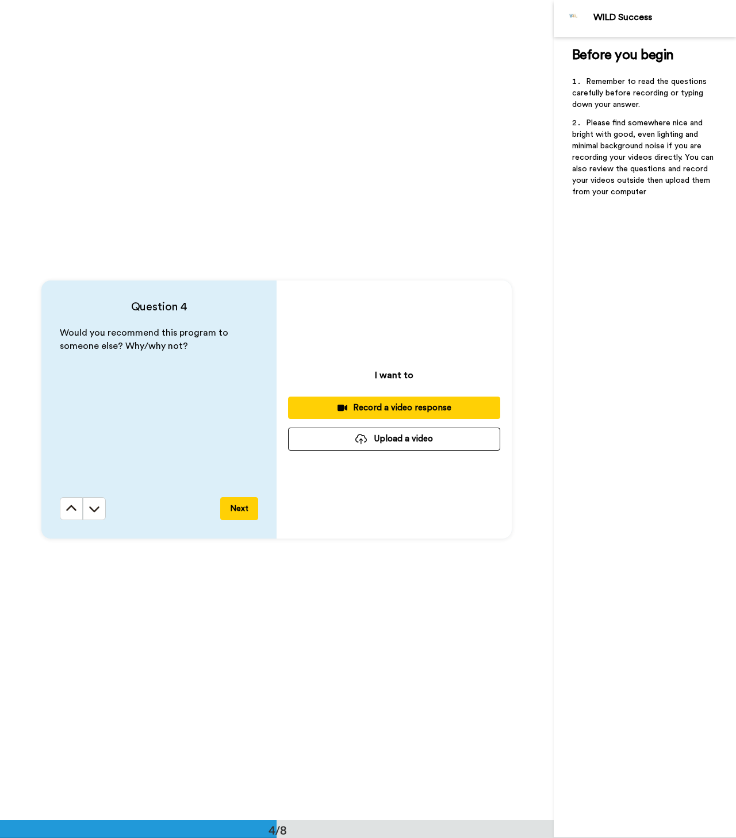
click at [91, 510] on icon at bounding box center [94, 508] width 11 height 11
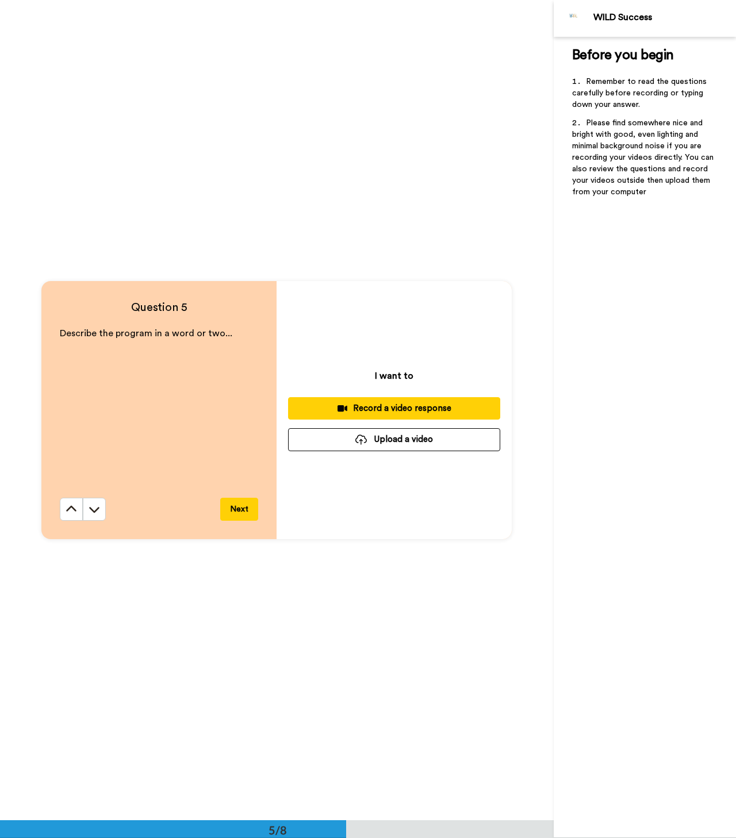
click at [91, 510] on icon at bounding box center [94, 508] width 11 height 11
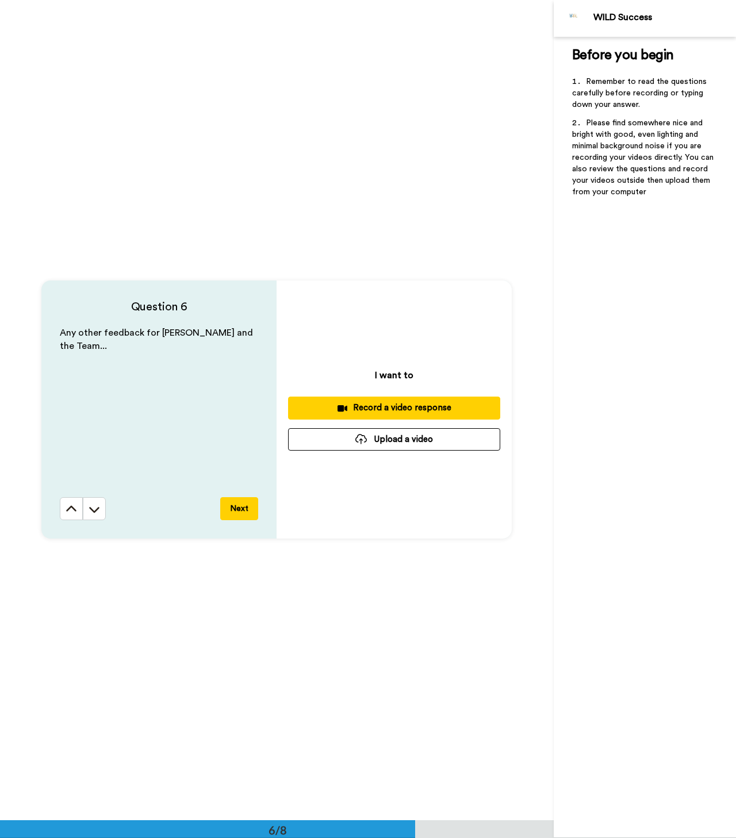
click at [91, 510] on icon at bounding box center [94, 508] width 11 height 11
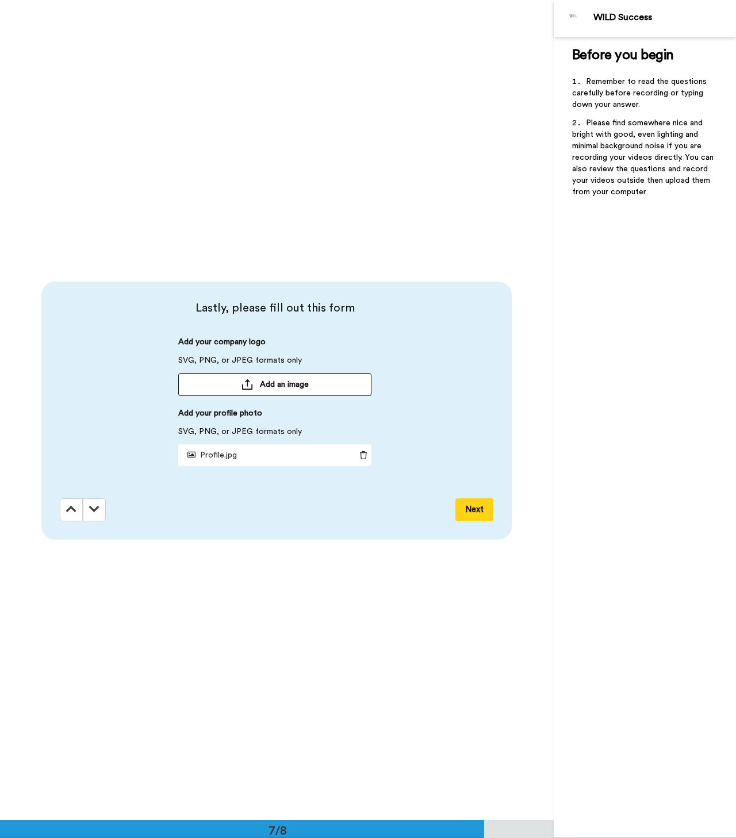
scroll to position [4920, 0]
click at [468, 507] on button "Next" at bounding box center [474, 508] width 38 height 23
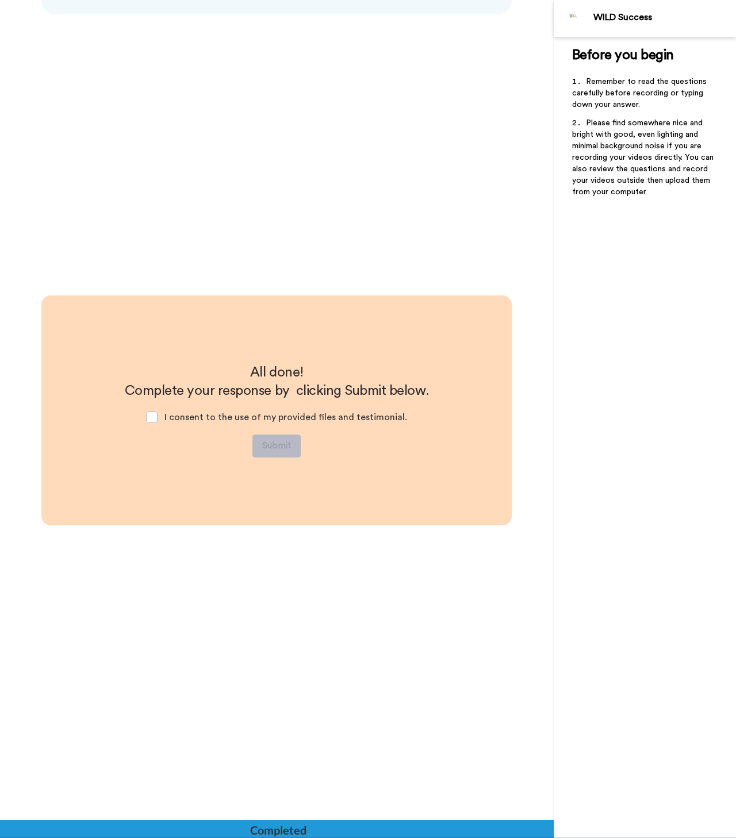
scroll to position [5445, 0]
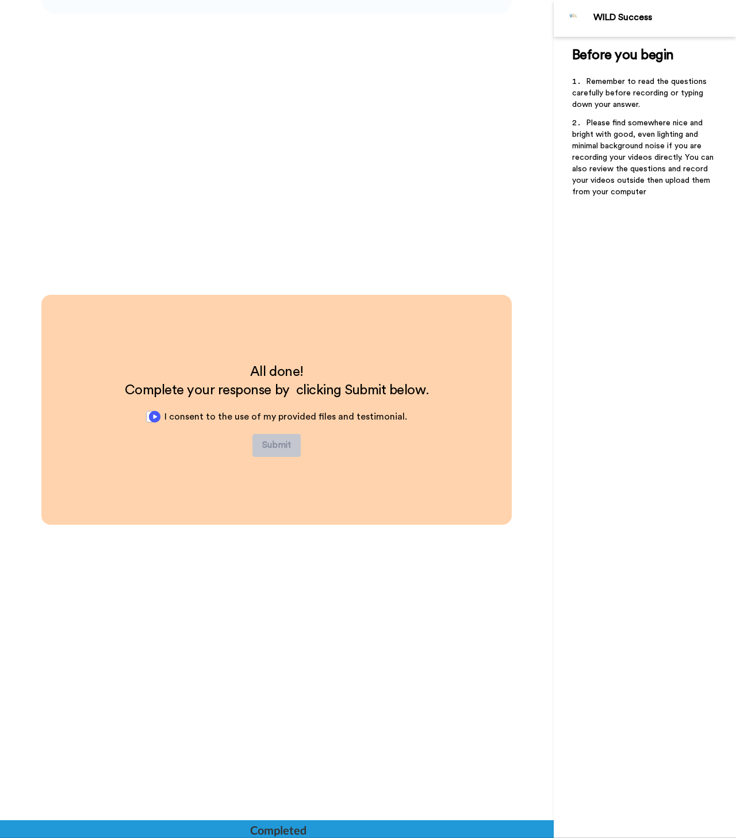
click at [182, 418] on span "I consent to the use of my provided files and testimonial." at bounding box center [285, 416] width 243 height 9
click at [161, 422] on button "Speechify Inline player play button" at bounding box center [155, 419] width 16 height 16
click at [157, 418] on span at bounding box center [151, 416] width 11 height 11
click at [286, 443] on button "Submit" at bounding box center [276, 445] width 48 height 23
